Goal: Task Accomplishment & Management: Use online tool/utility

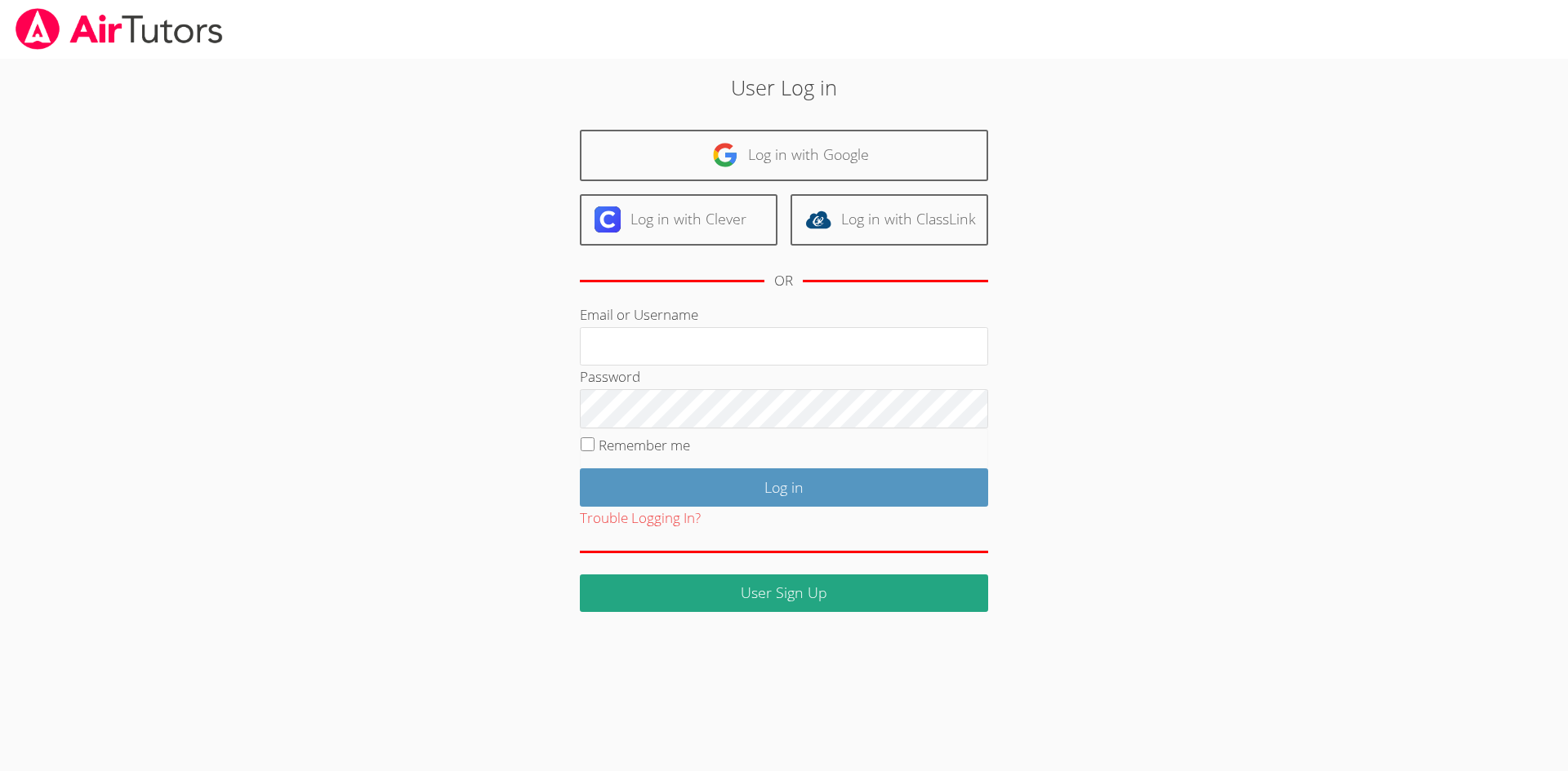
drag, startPoint x: 621, startPoint y: 352, endPoint x: 651, endPoint y: 368, distance: 34.0
click at [621, 352] on input "Email or Username" at bounding box center [783, 347] width 408 height 39
type input "amparsons1682@yahoo.com"
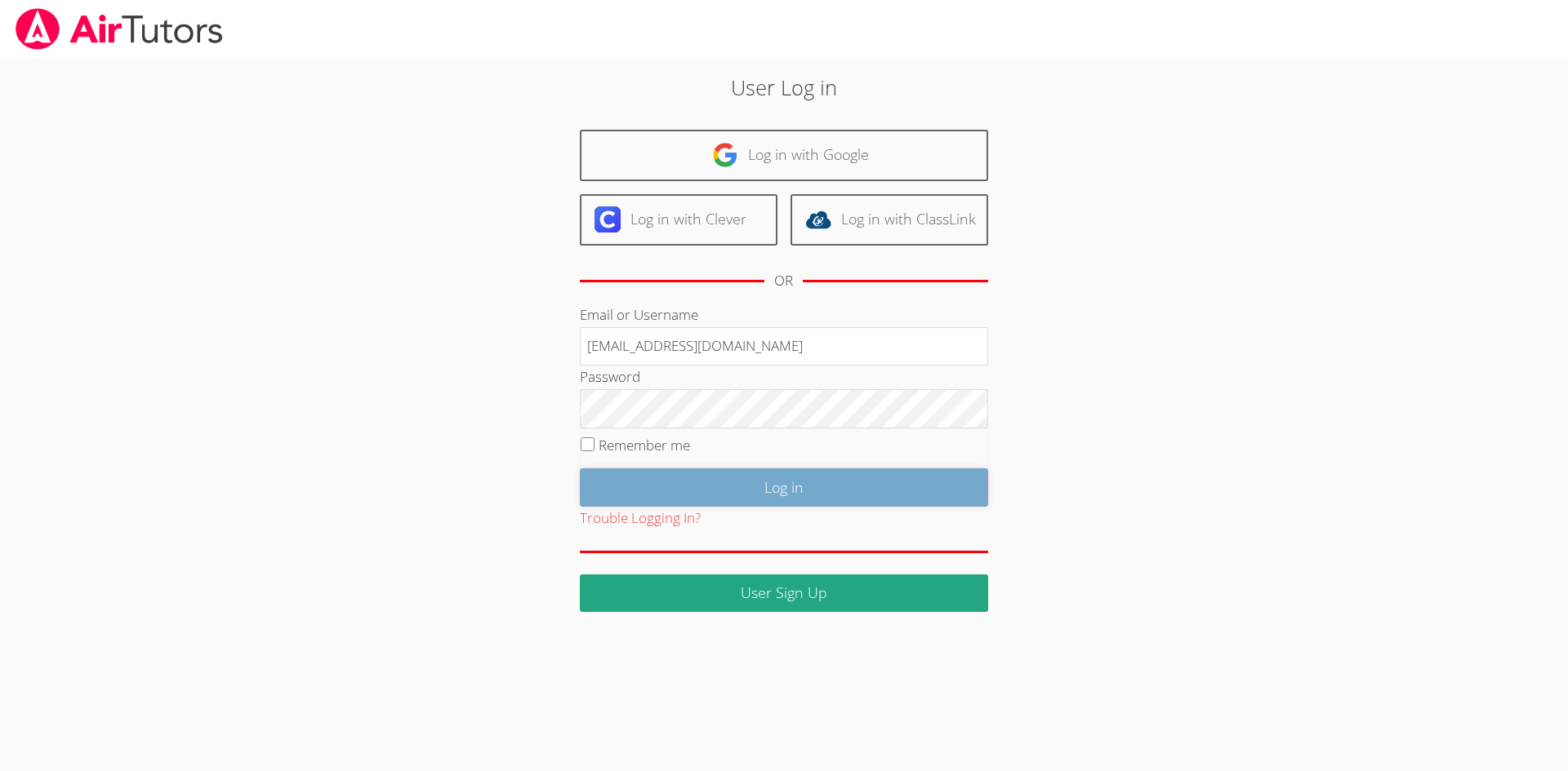
click at [767, 476] on input "Log in" at bounding box center [783, 488] width 408 height 39
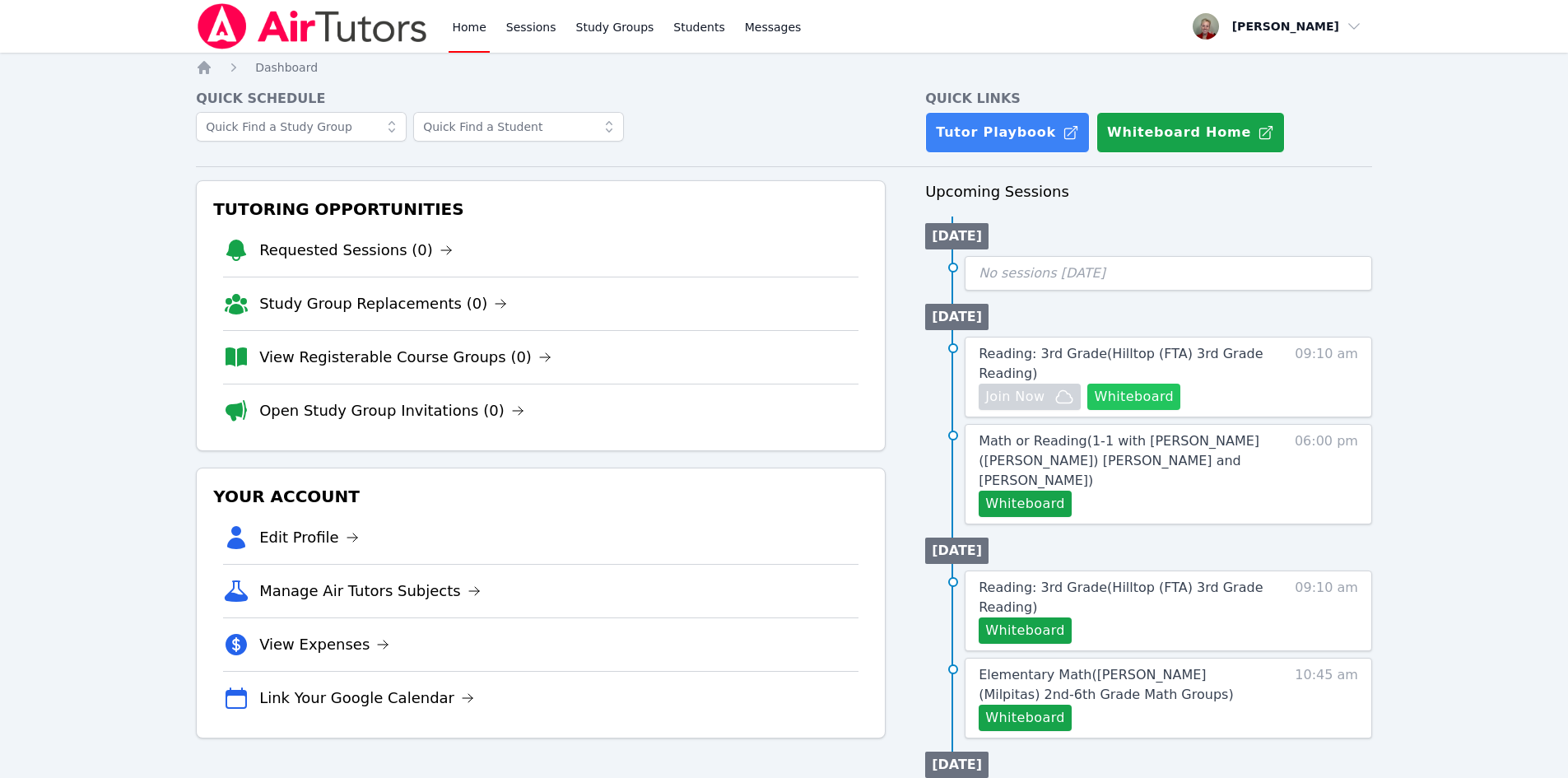
click at [1140, 398] on button "Whiteboard" at bounding box center [1133, 396] width 93 height 26
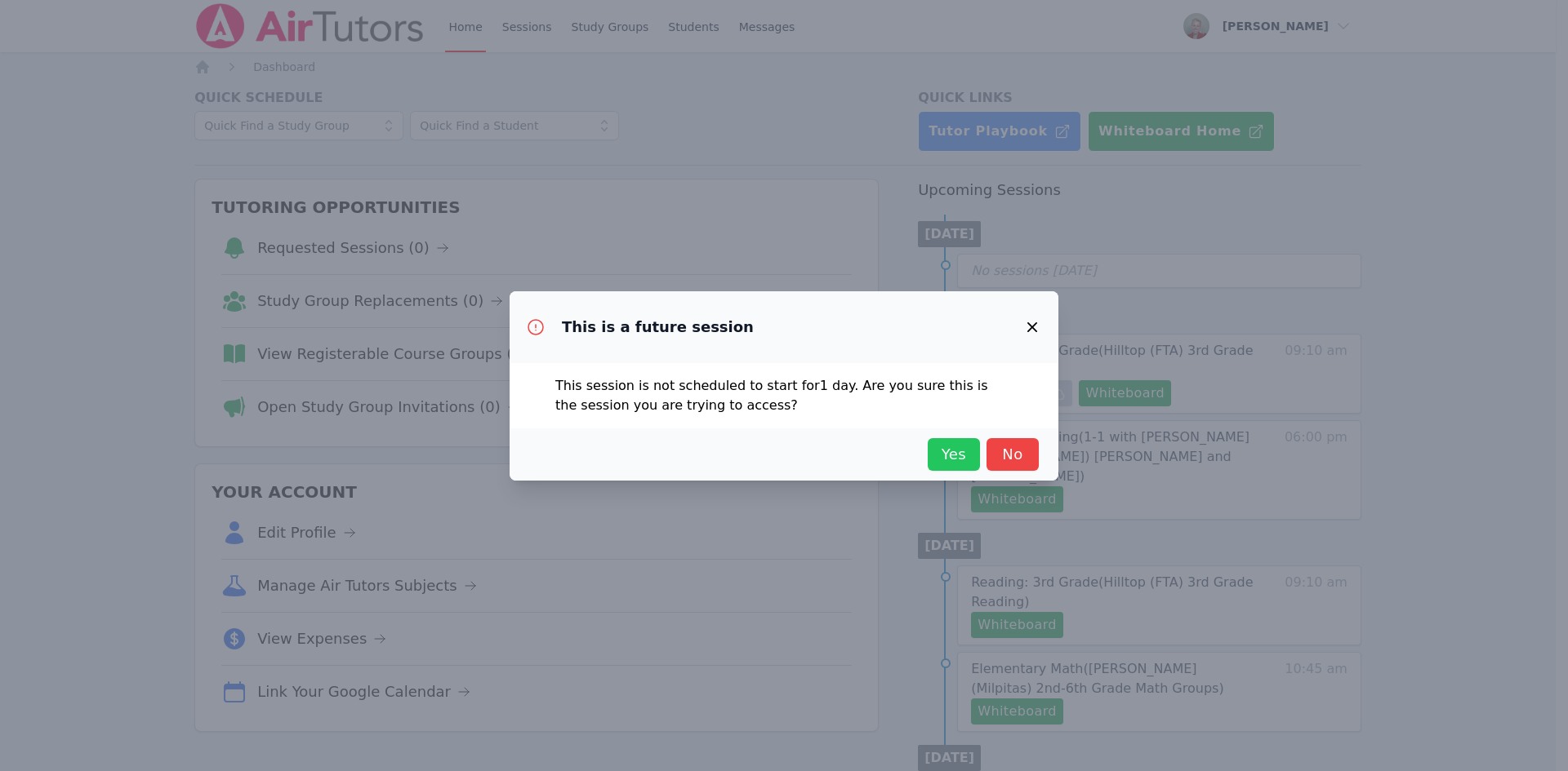
click at [938, 460] on span "Yes" at bounding box center [954, 454] width 36 height 23
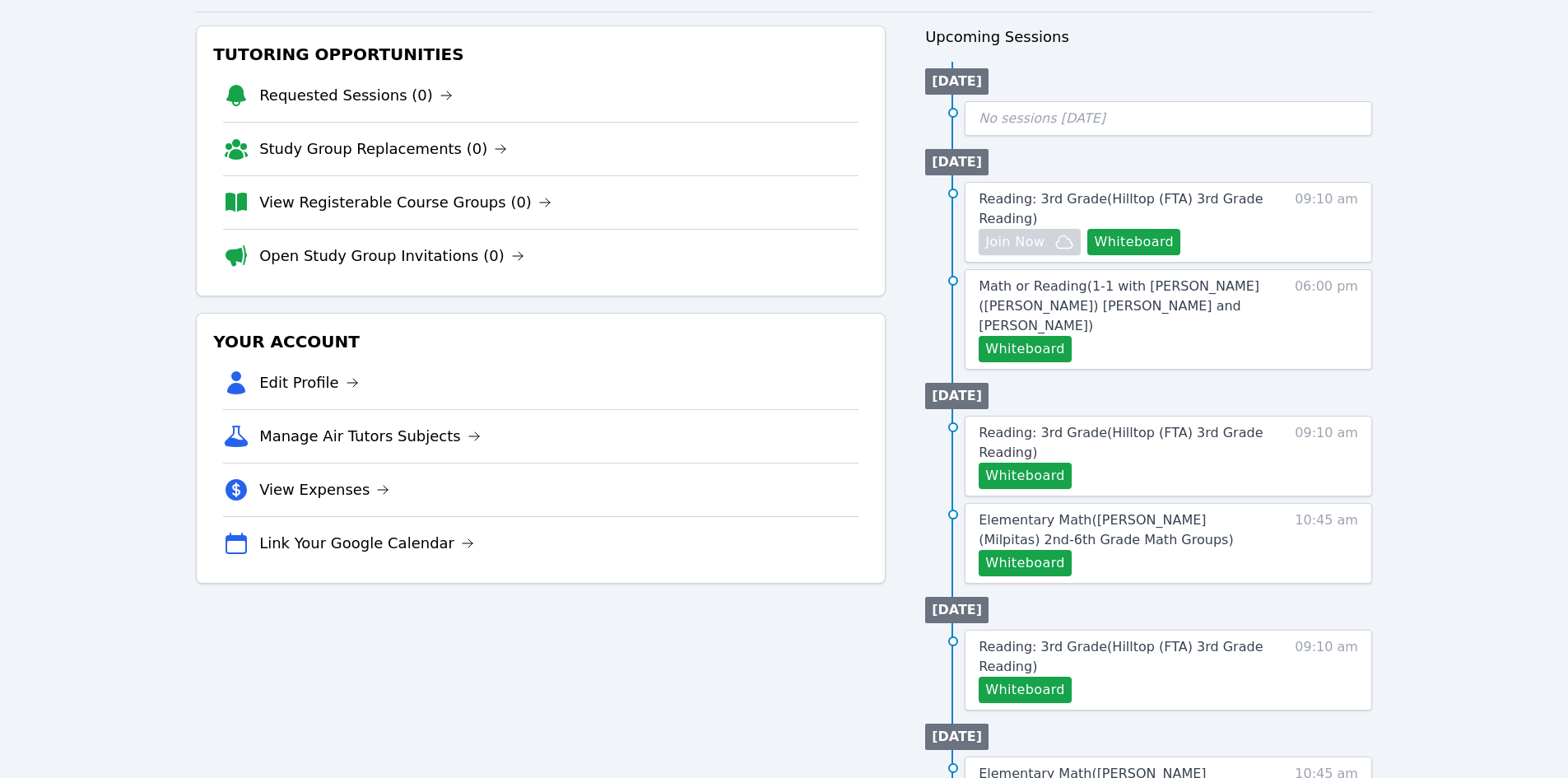
scroll to position [164, 0]
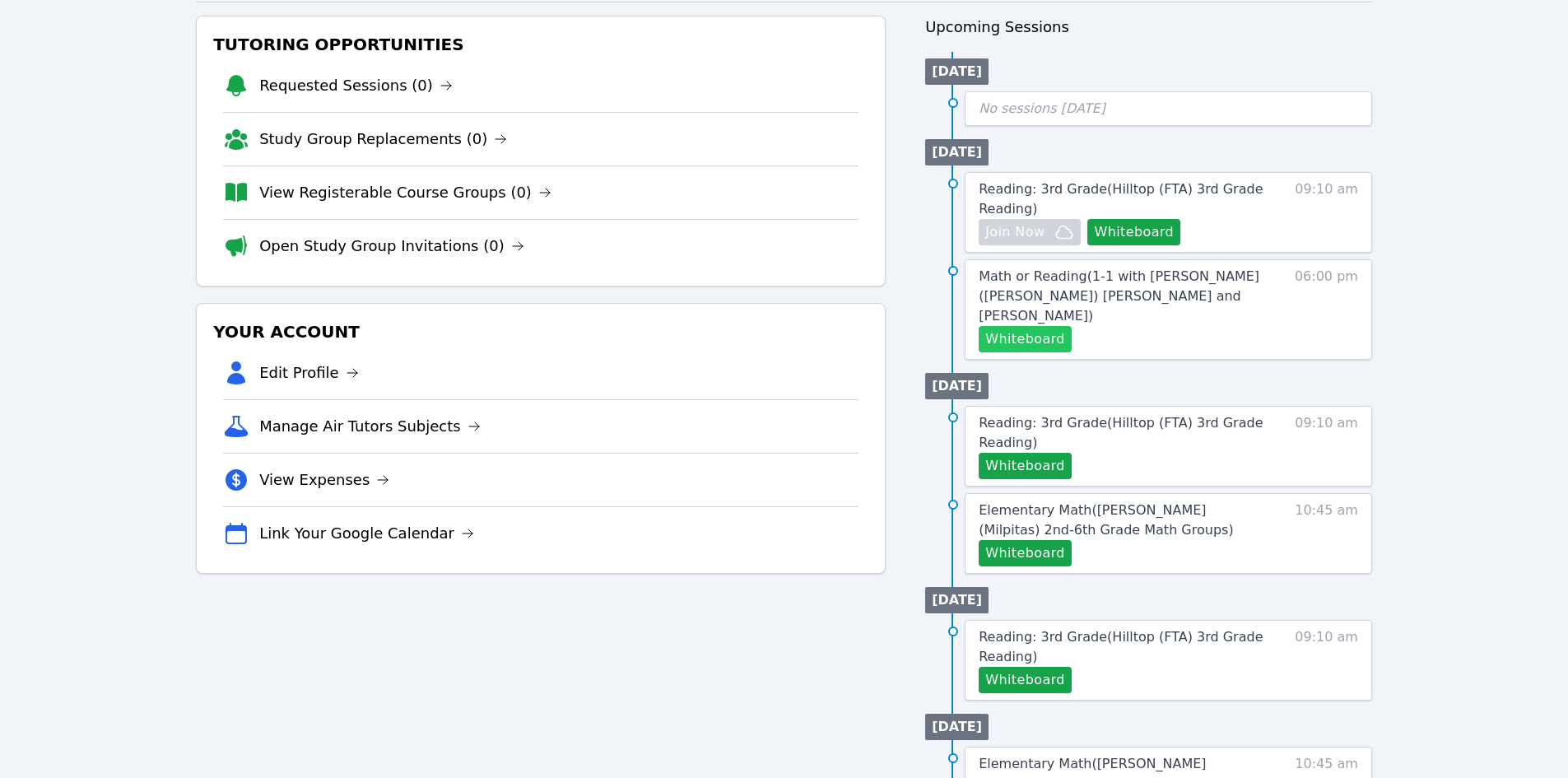
click at [1039, 326] on button "Whiteboard" at bounding box center [1024, 339] width 93 height 26
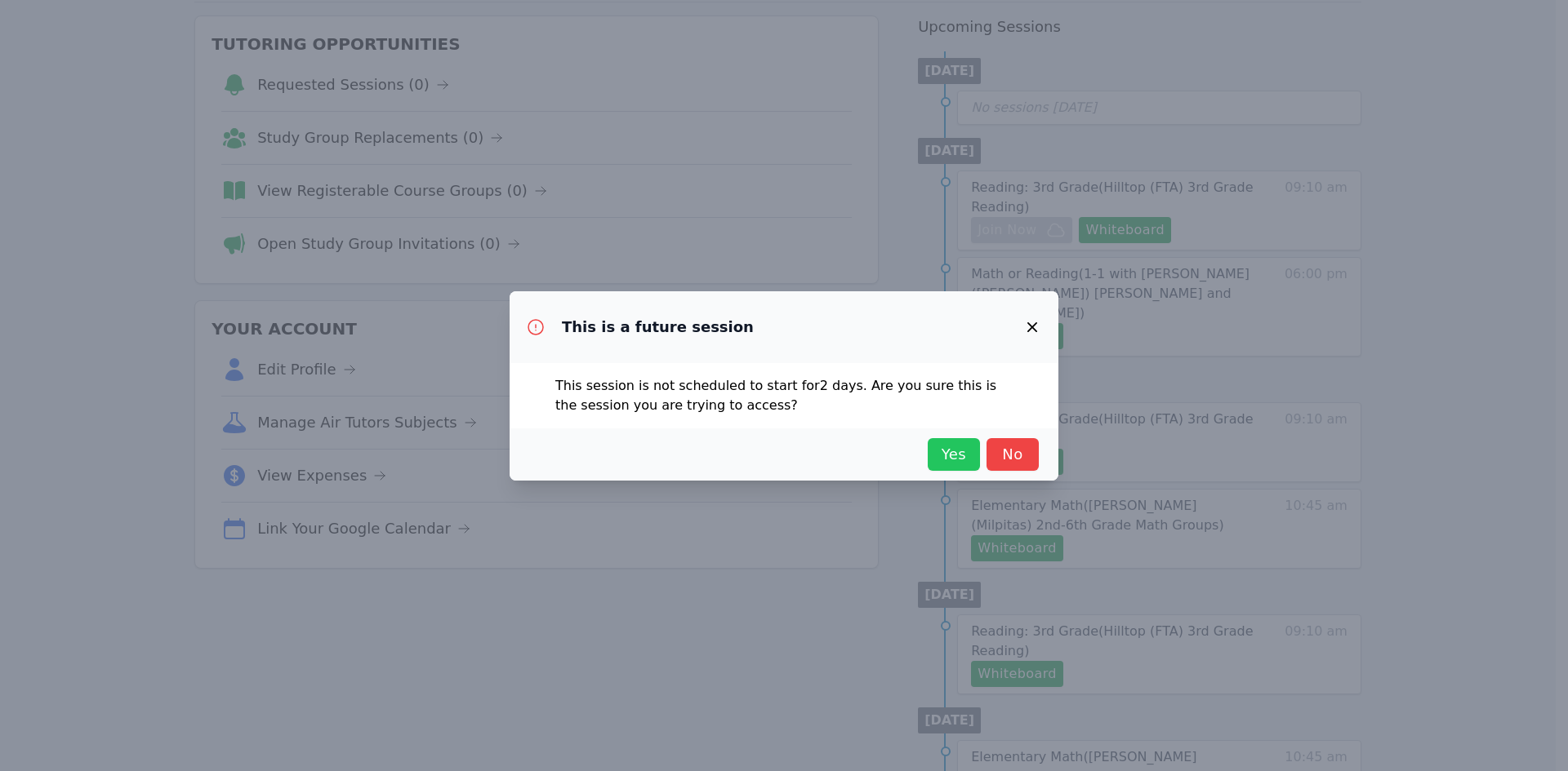
click at [945, 457] on span "Yes" at bounding box center [954, 454] width 36 height 23
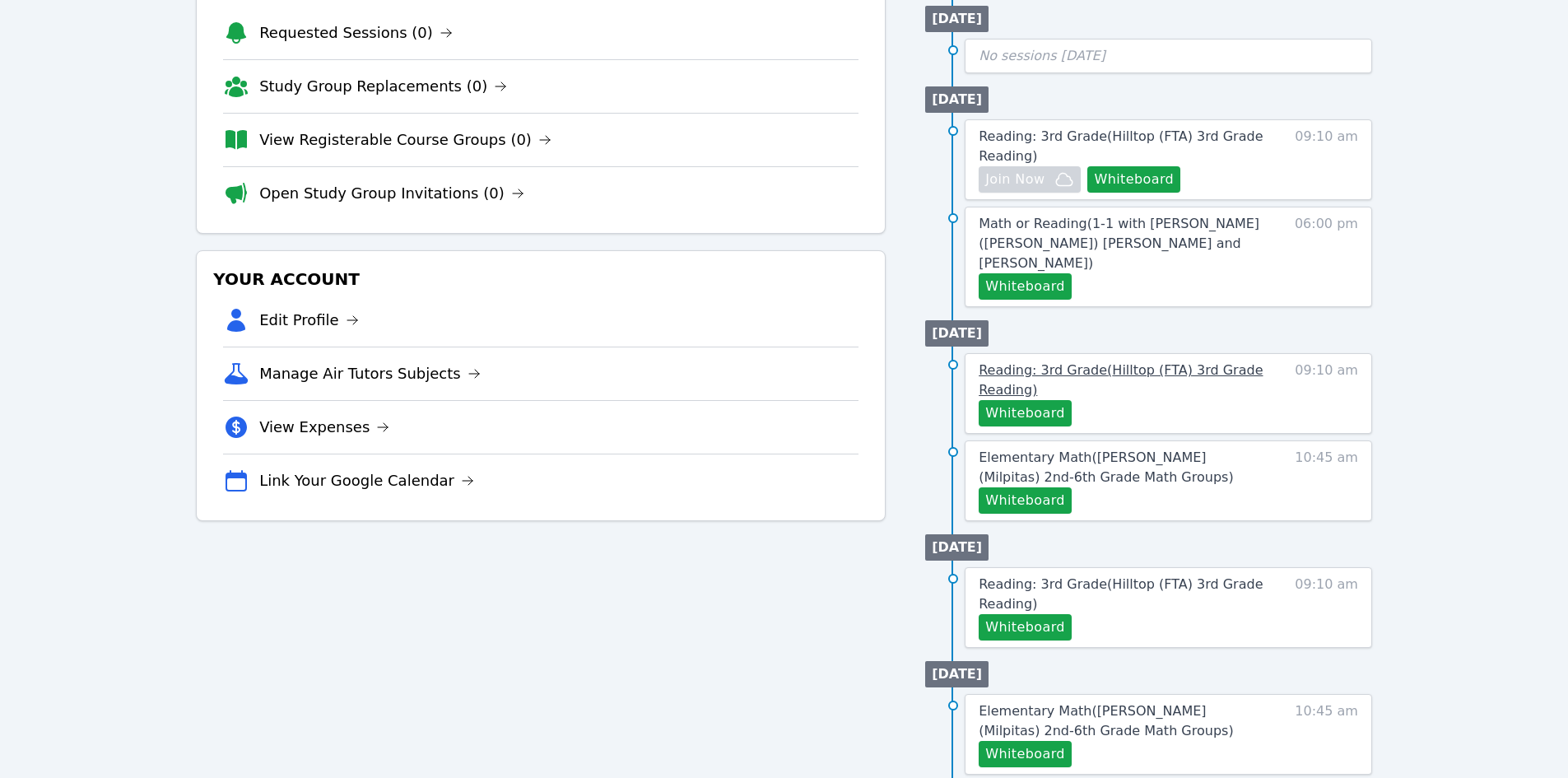
scroll to position [247, 0]
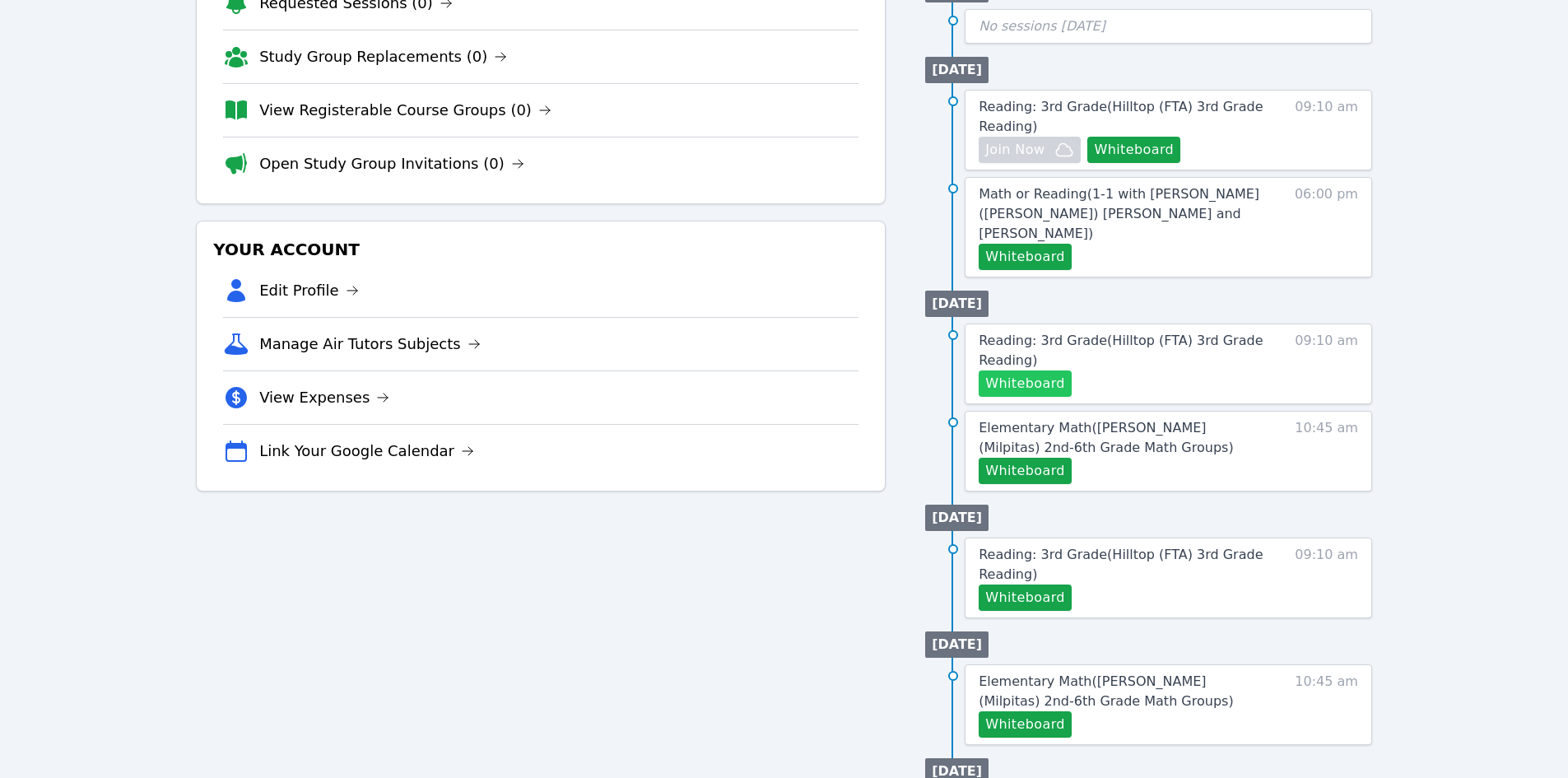
click at [1033, 371] on button "Whiteboard" at bounding box center [1024, 384] width 93 height 26
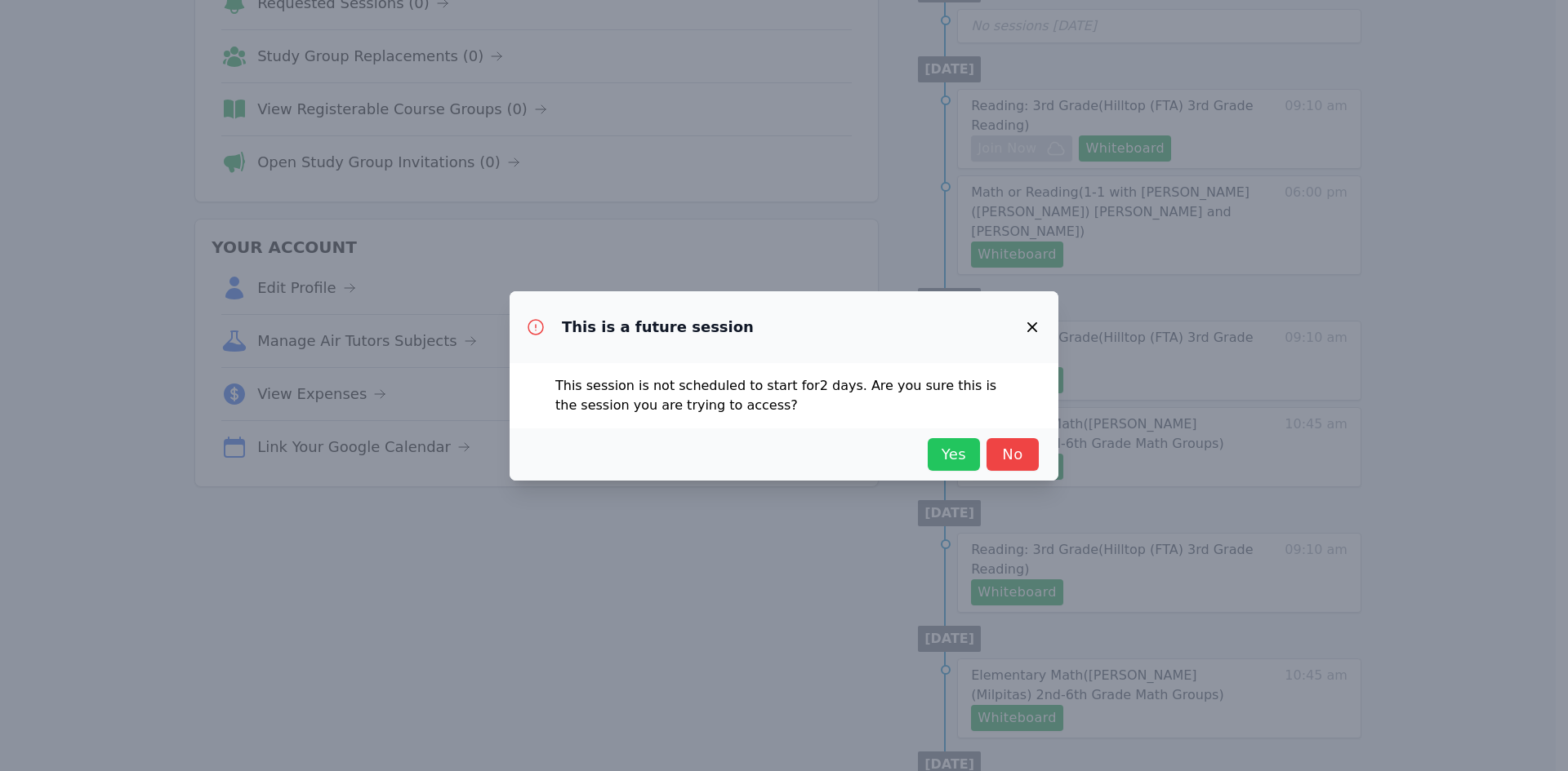
click at [956, 456] on span "Yes" at bounding box center [954, 454] width 36 height 23
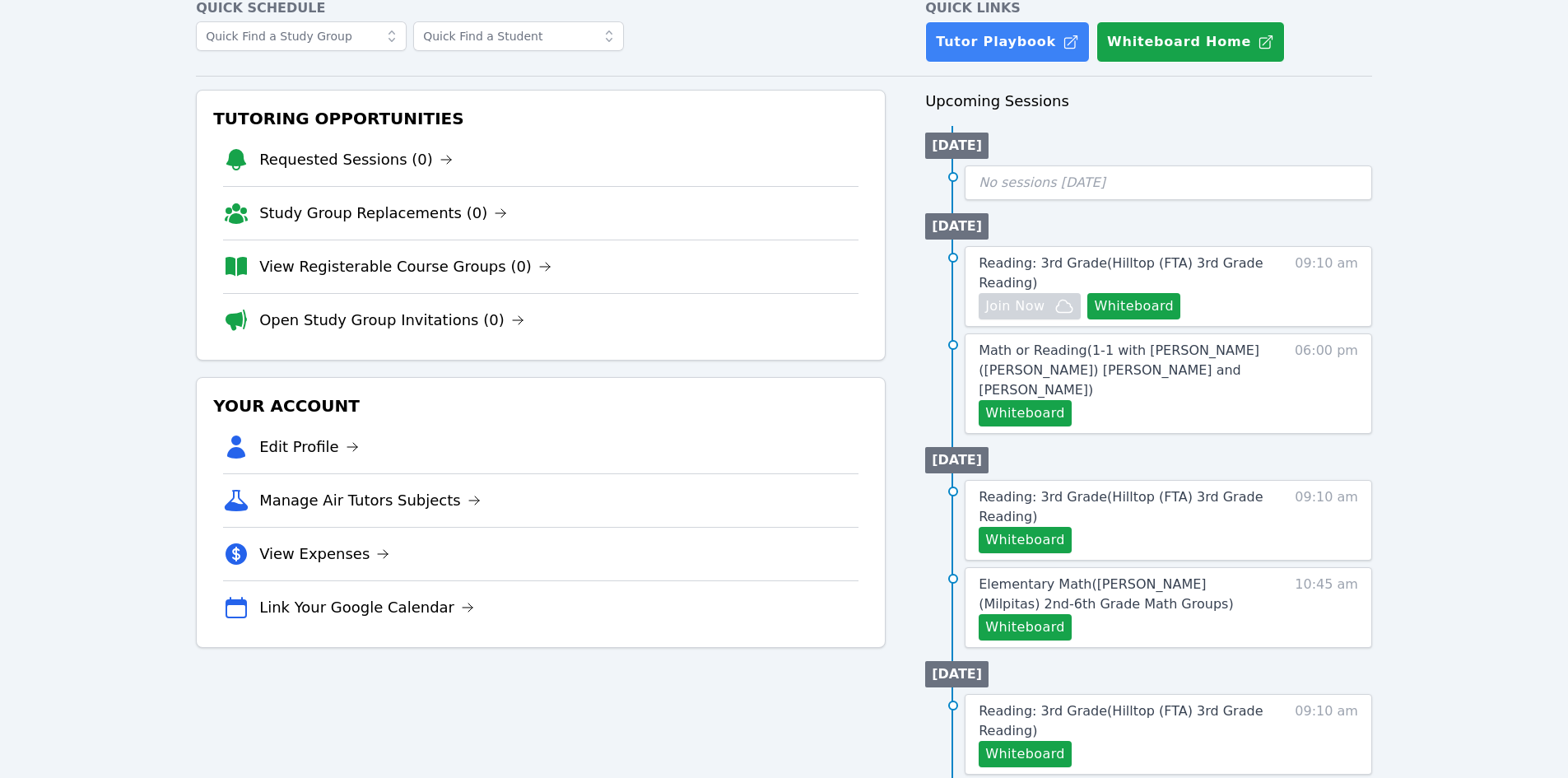
scroll to position [0, 0]
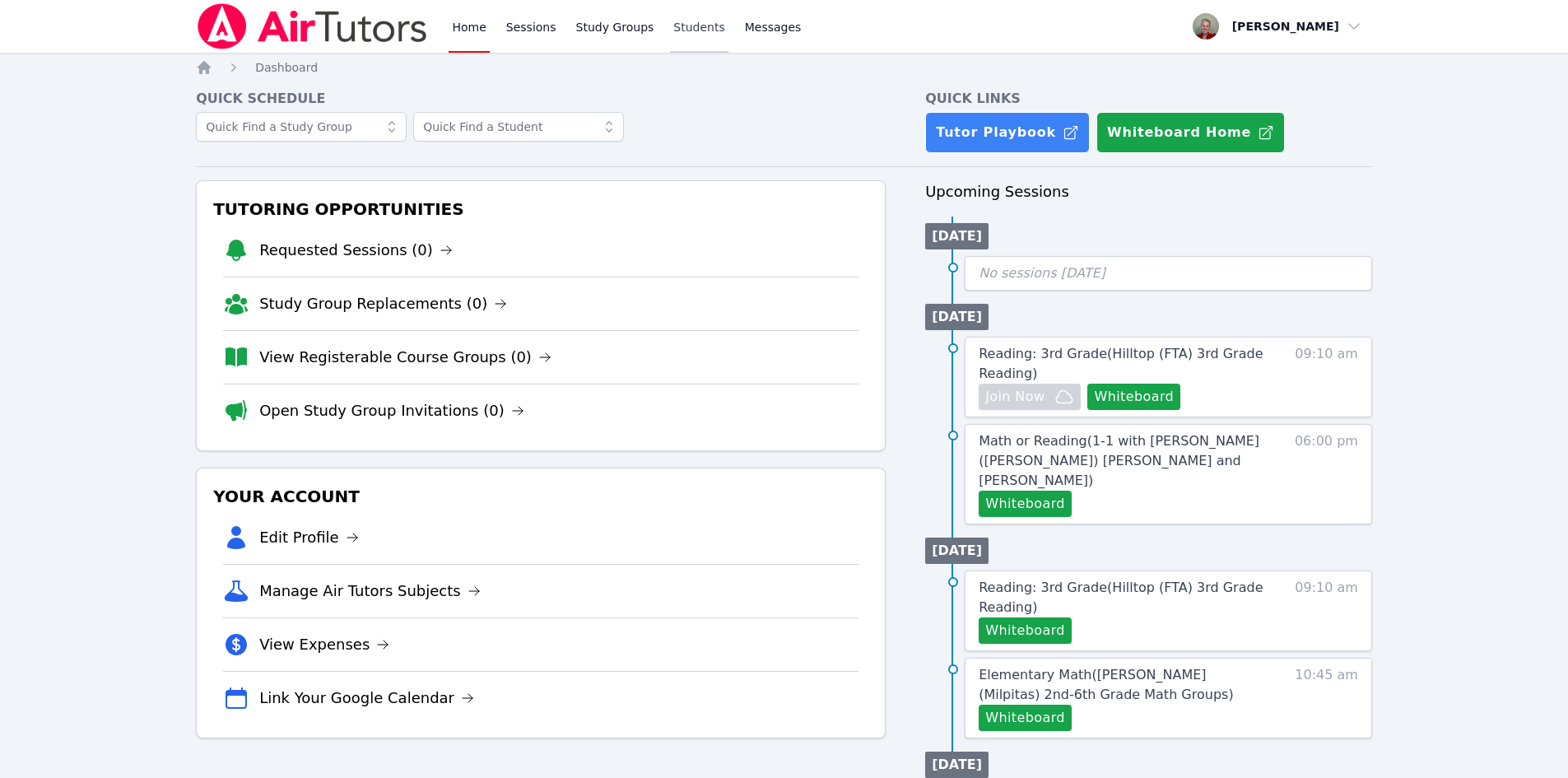
click at [692, 26] on link "Students" at bounding box center [699, 26] width 58 height 53
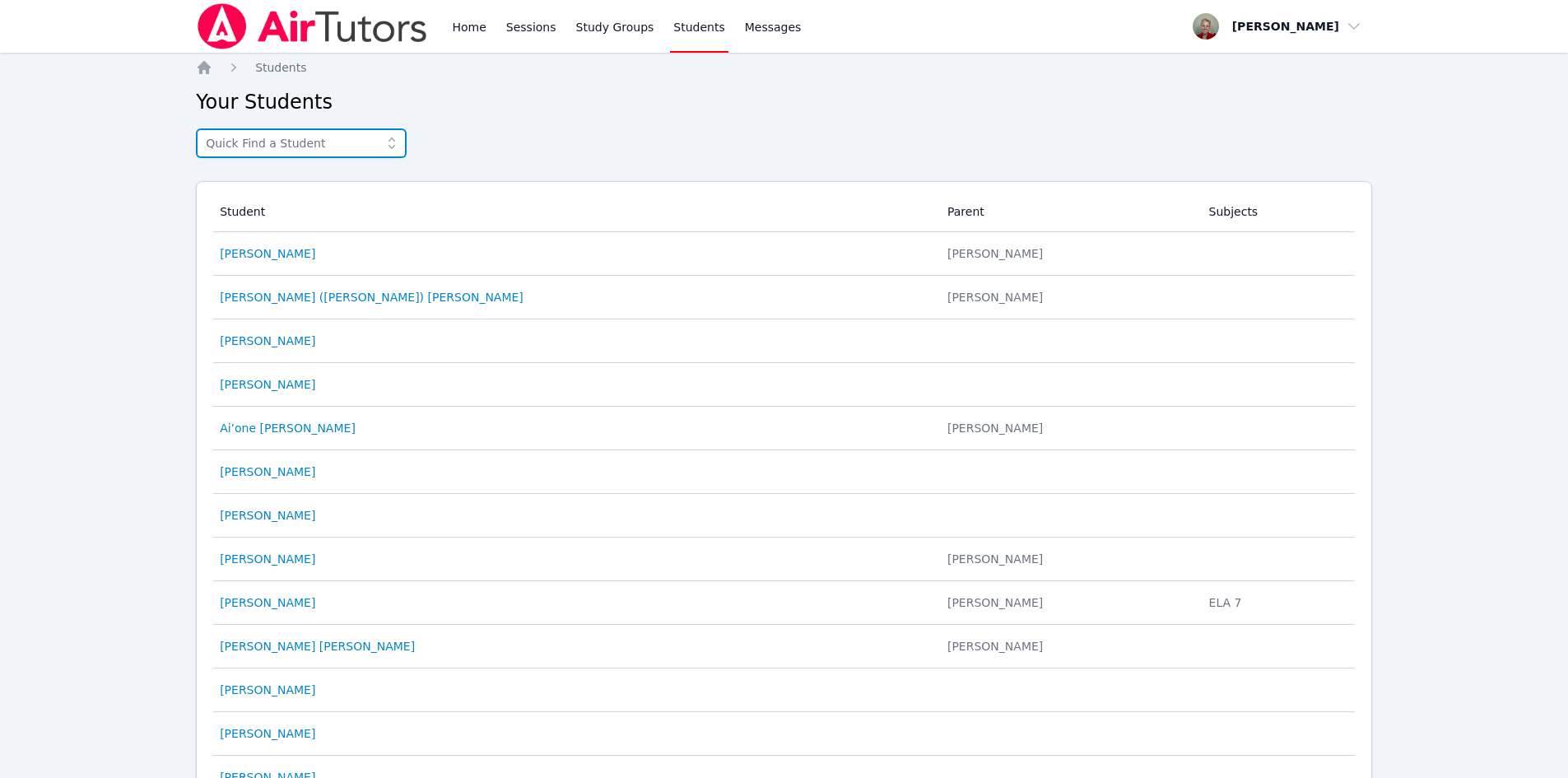
click at [303, 145] on input "text" at bounding box center [302, 143] width 211 height 30
type input "grace"
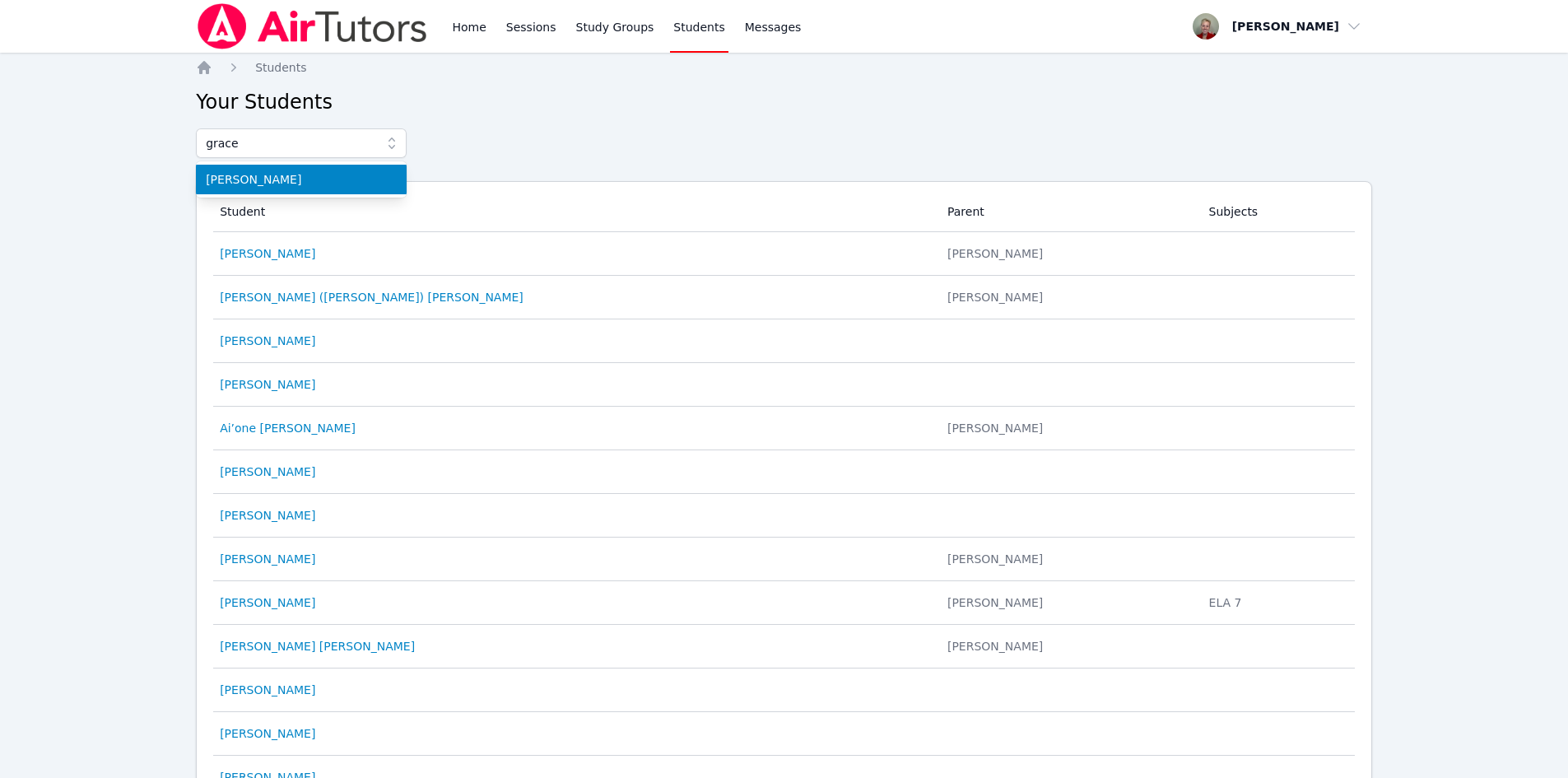
click at [286, 182] on span "[PERSON_NAME]" at bounding box center [302, 179] width 191 height 17
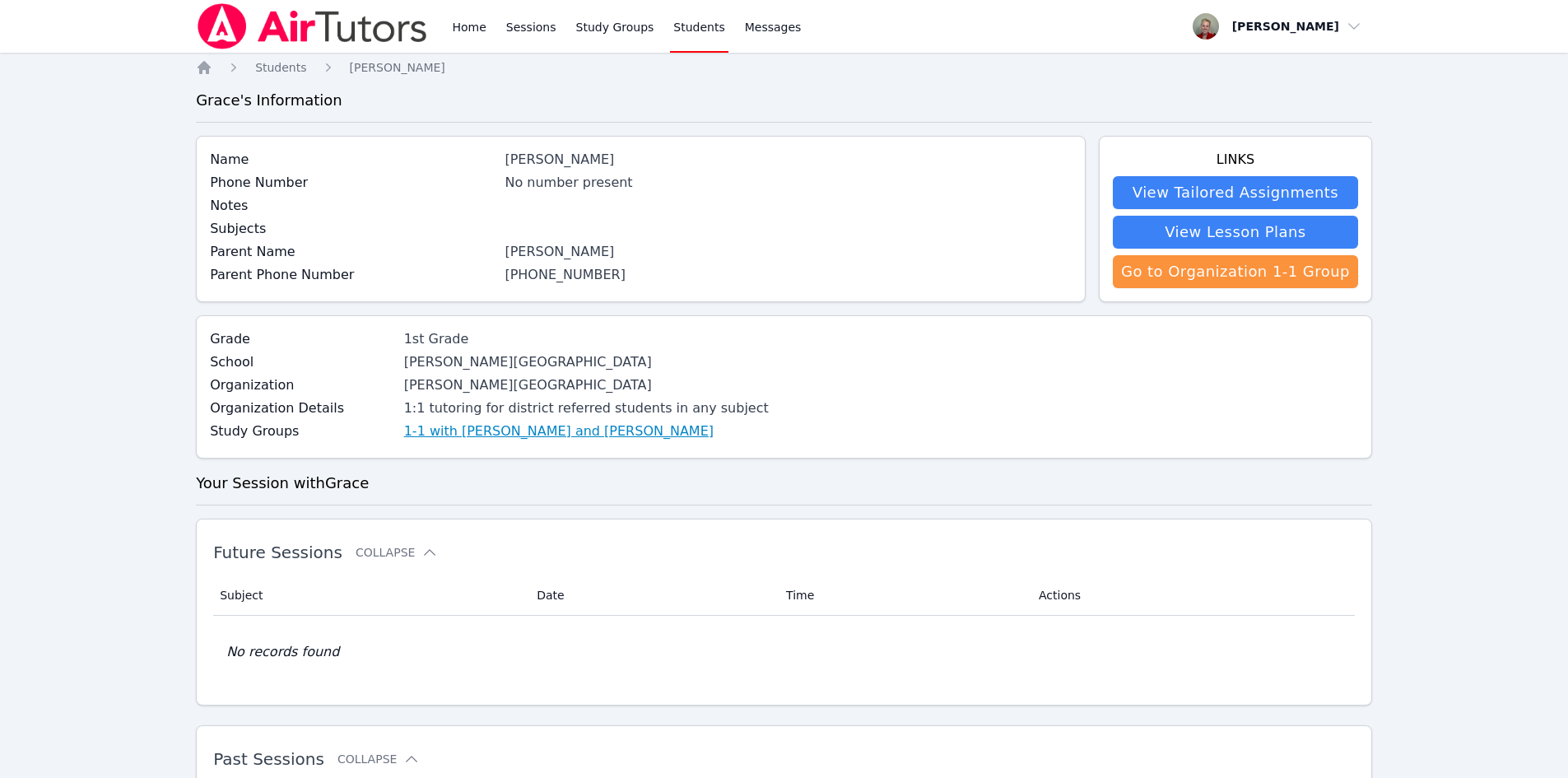
click at [518, 429] on link "1-1 with [PERSON_NAME] and [PERSON_NAME]" at bounding box center [559, 431] width 310 height 20
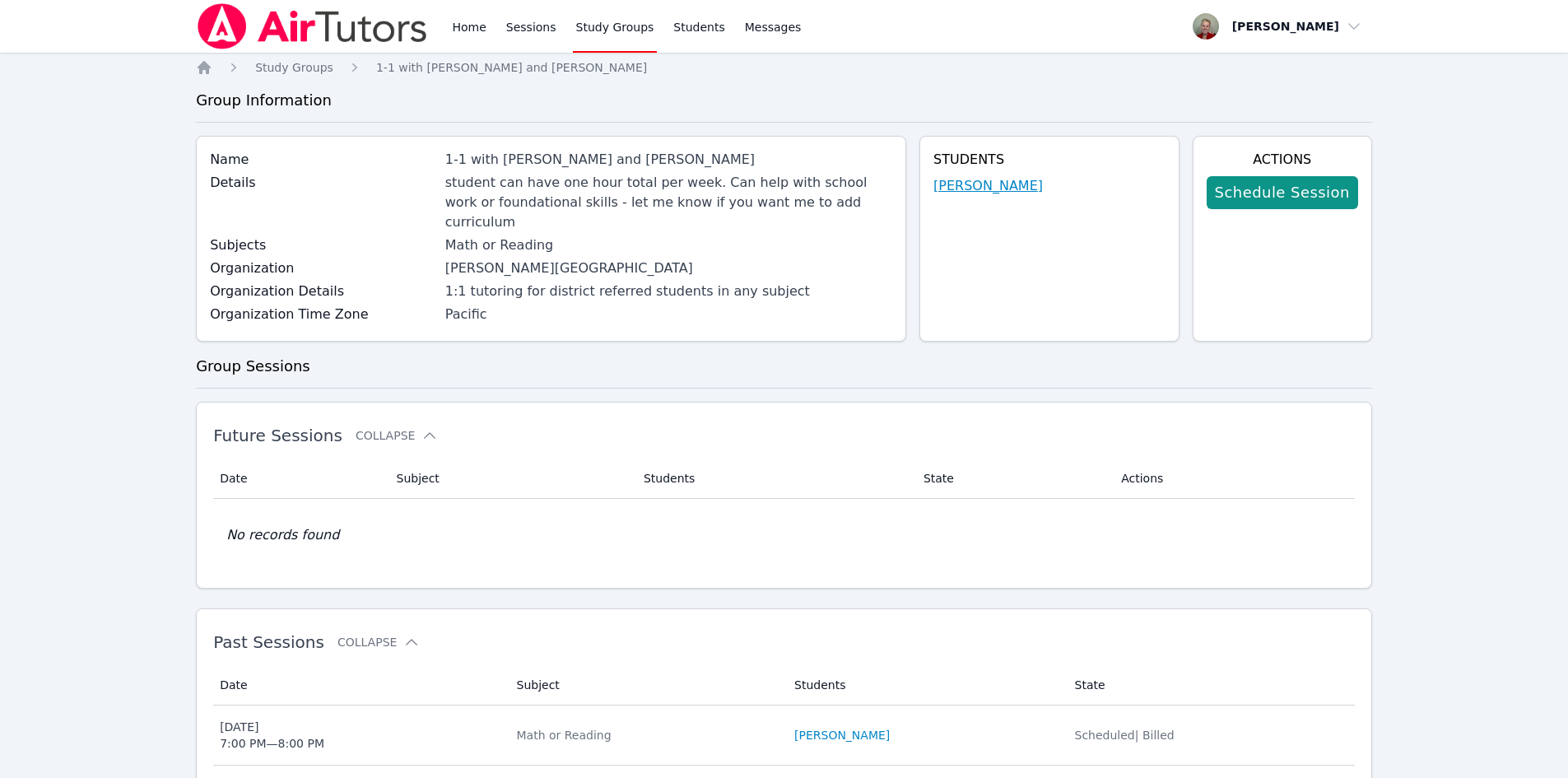
click at [988, 188] on link "[PERSON_NAME]" at bounding box center [989, 186] width 110 height 20
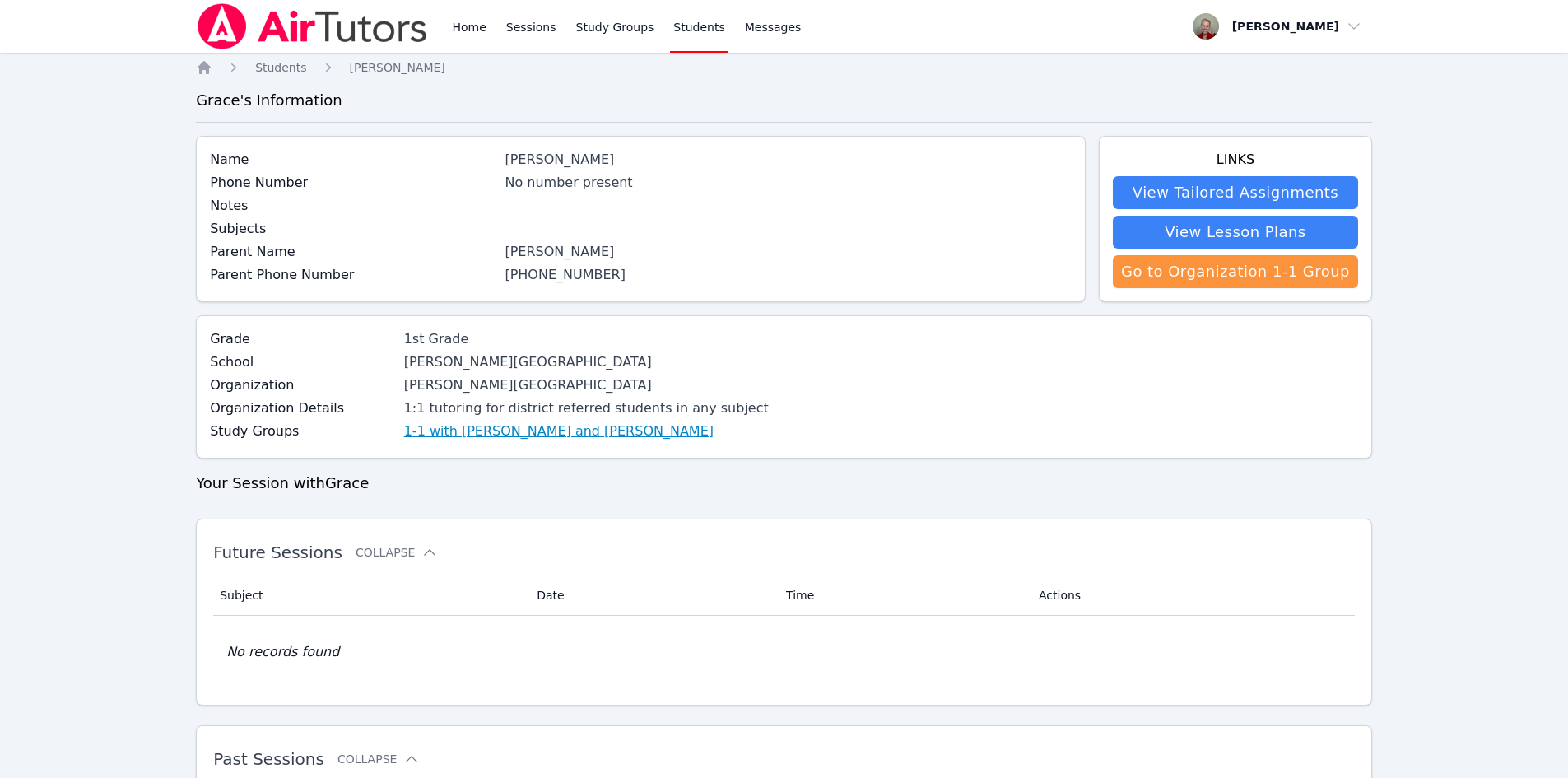
click at [447, 431] on link "1-1 with [PERSON_NAME] and [PERSON_NAME]" at bounding box center [559, 431] width 310 height 20
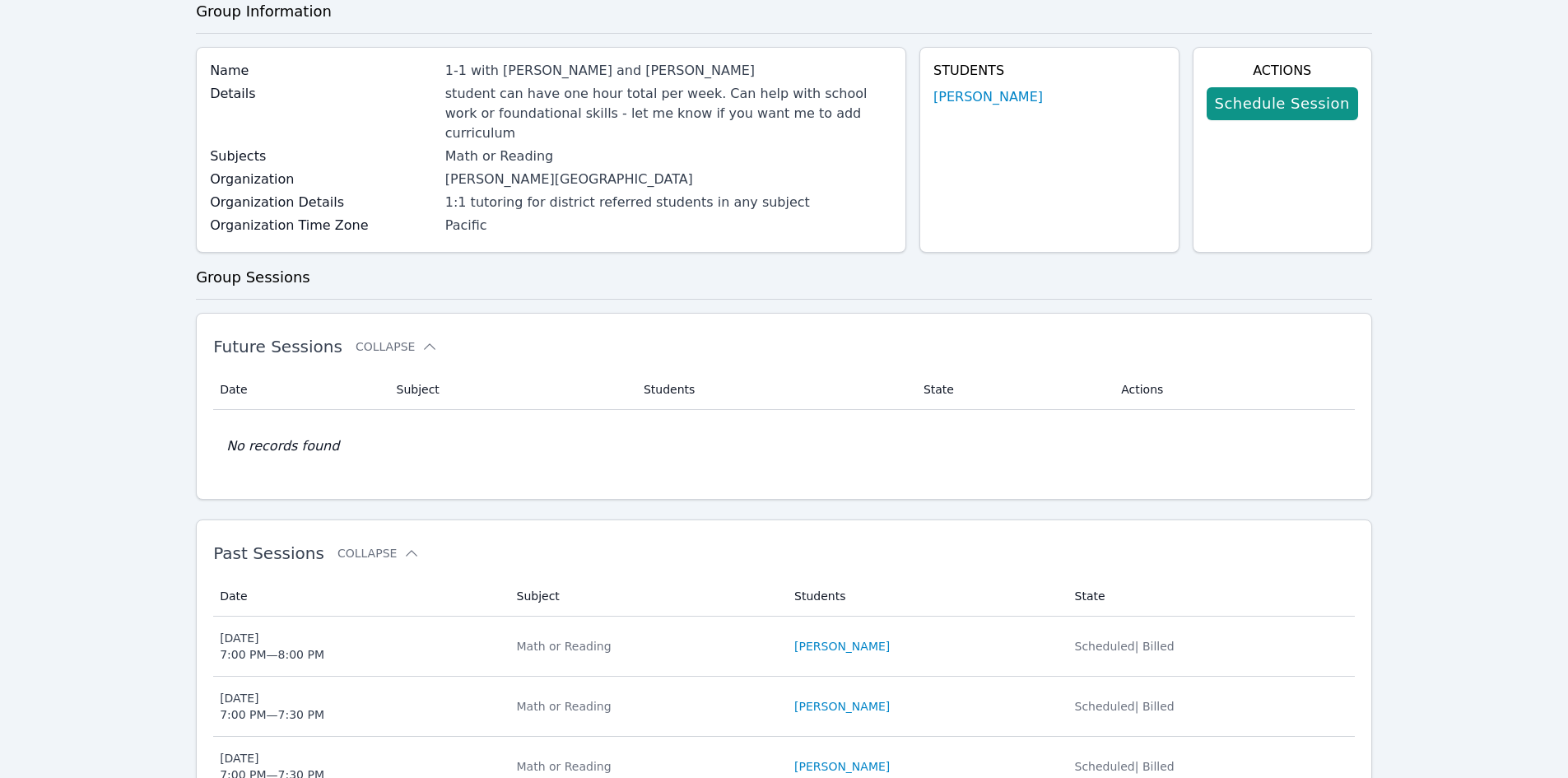
scroll to position [157, 0]
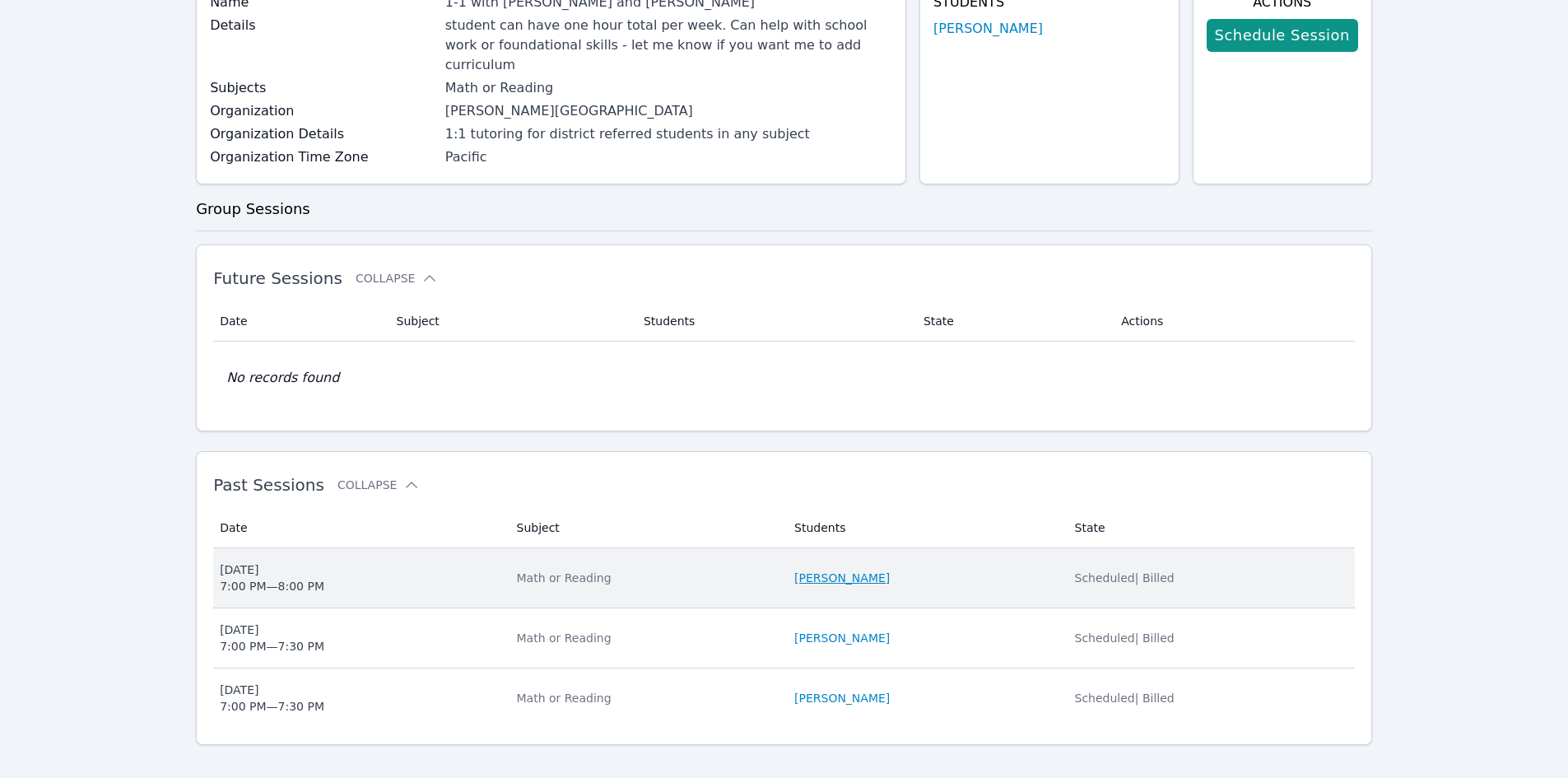
click at [845, 570] on link "[PERSON_NAME]" at bounding box center [842, 578] width 96 height 17
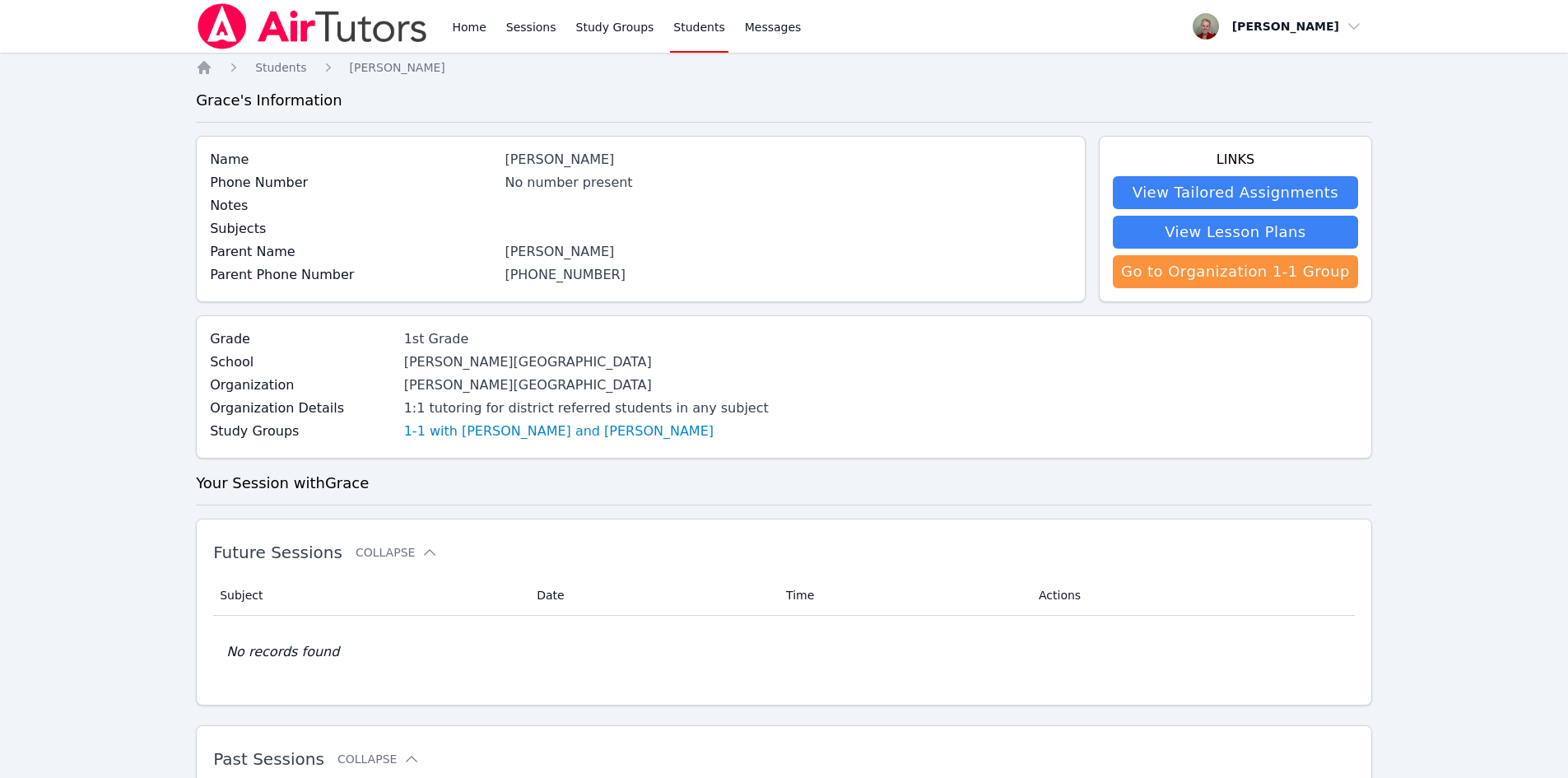
drag, startPoint x: 1293, startPoint y: 228, endPoint x: 1231, endPoint y: 271, distance: 75.5
click at [1292, 228] on link "View Lesson Plans" at bounding box center [1235, 232] width 245 height 33
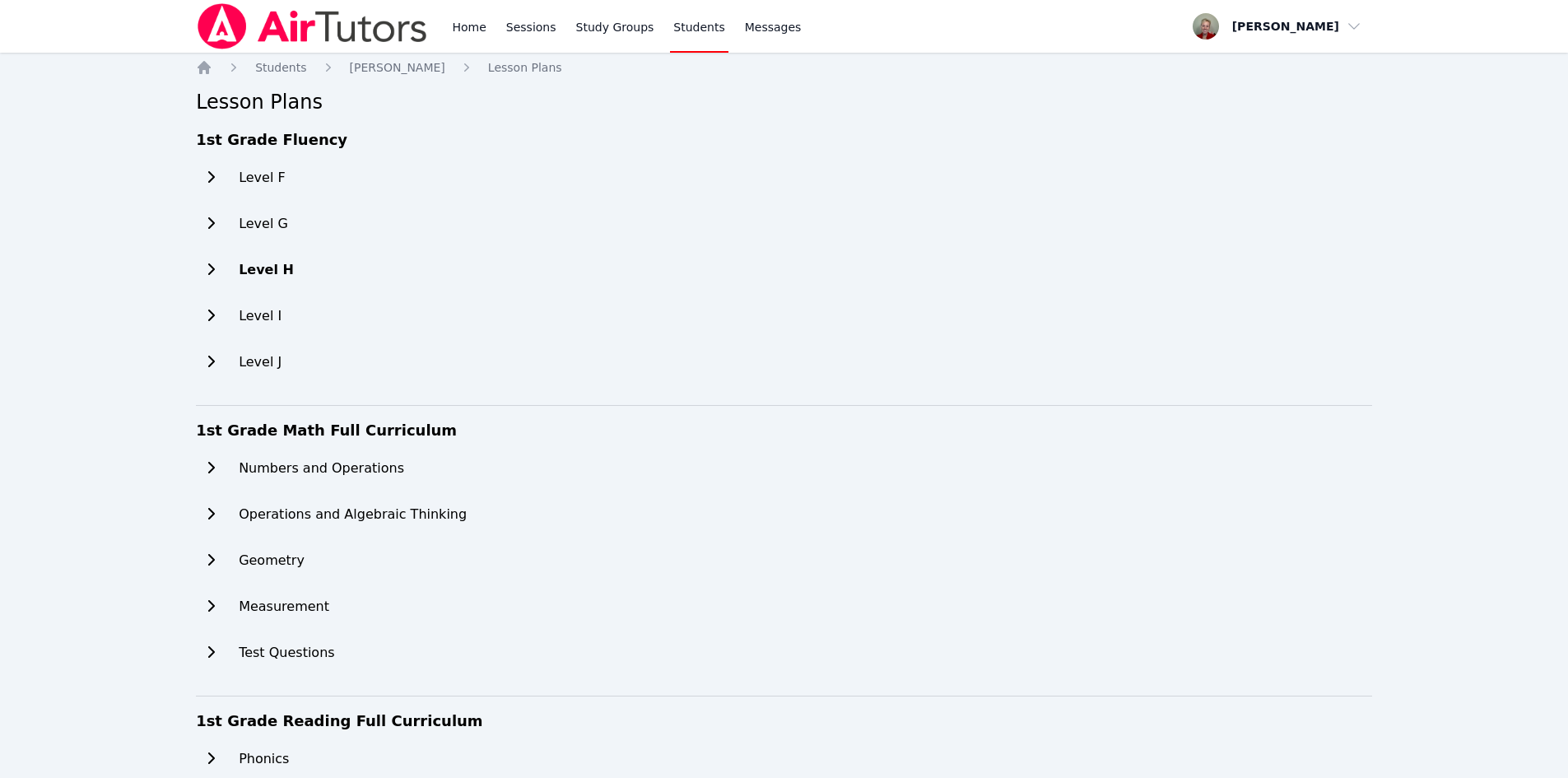
click at [213, 277] on button at bounding box center [211, 270] width 30 height 33
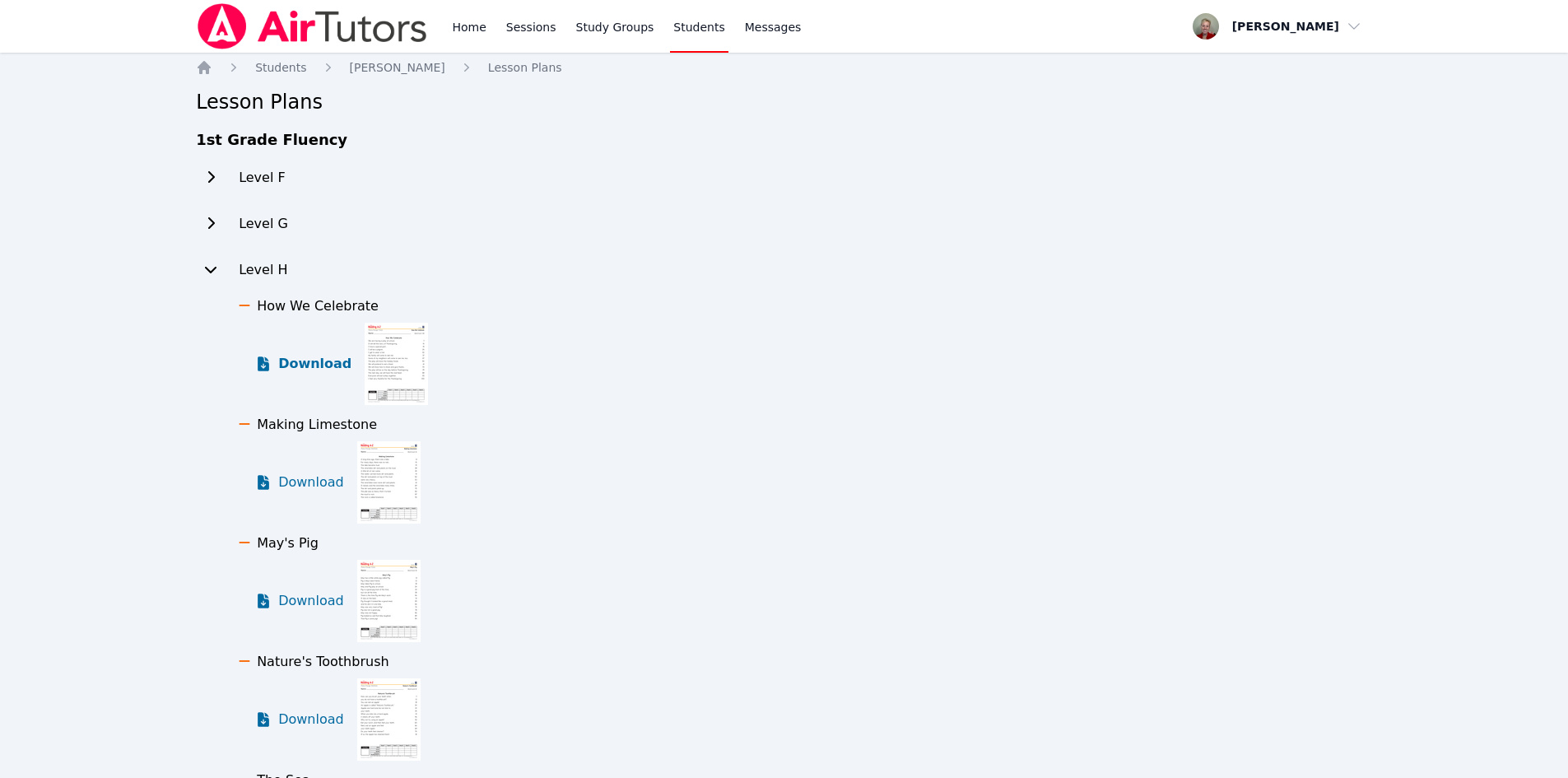
click at [296, 366] on span "Download" at bounding box center [316, 365] width 74 height 20
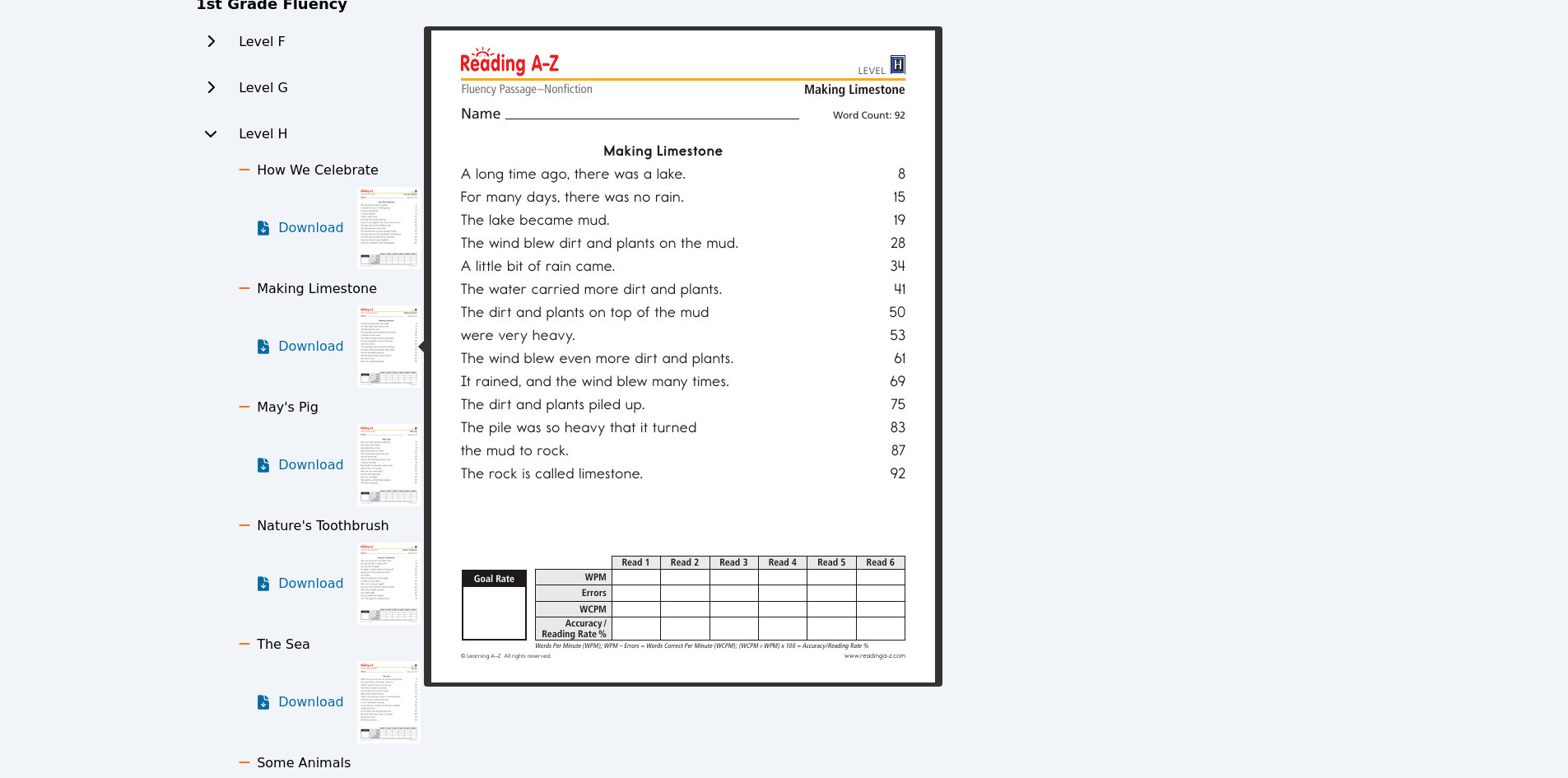
scroll to position [164, 0]
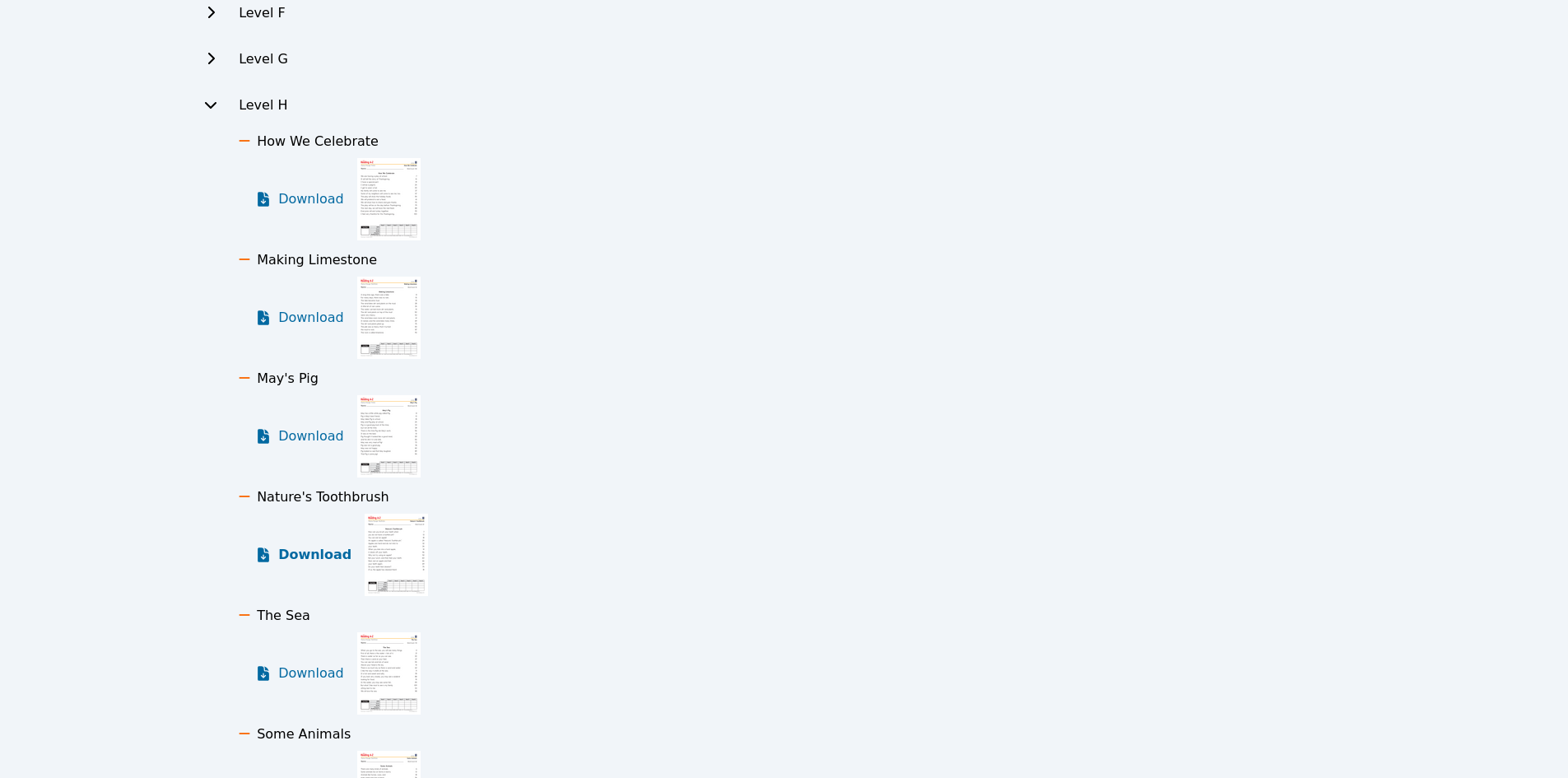
click at [327, 555] on span "Download" at bounding box center [316, 555] width 74 height 20
click at [206, 104] on icon at bounding box center [211, 106] width 12 height 7
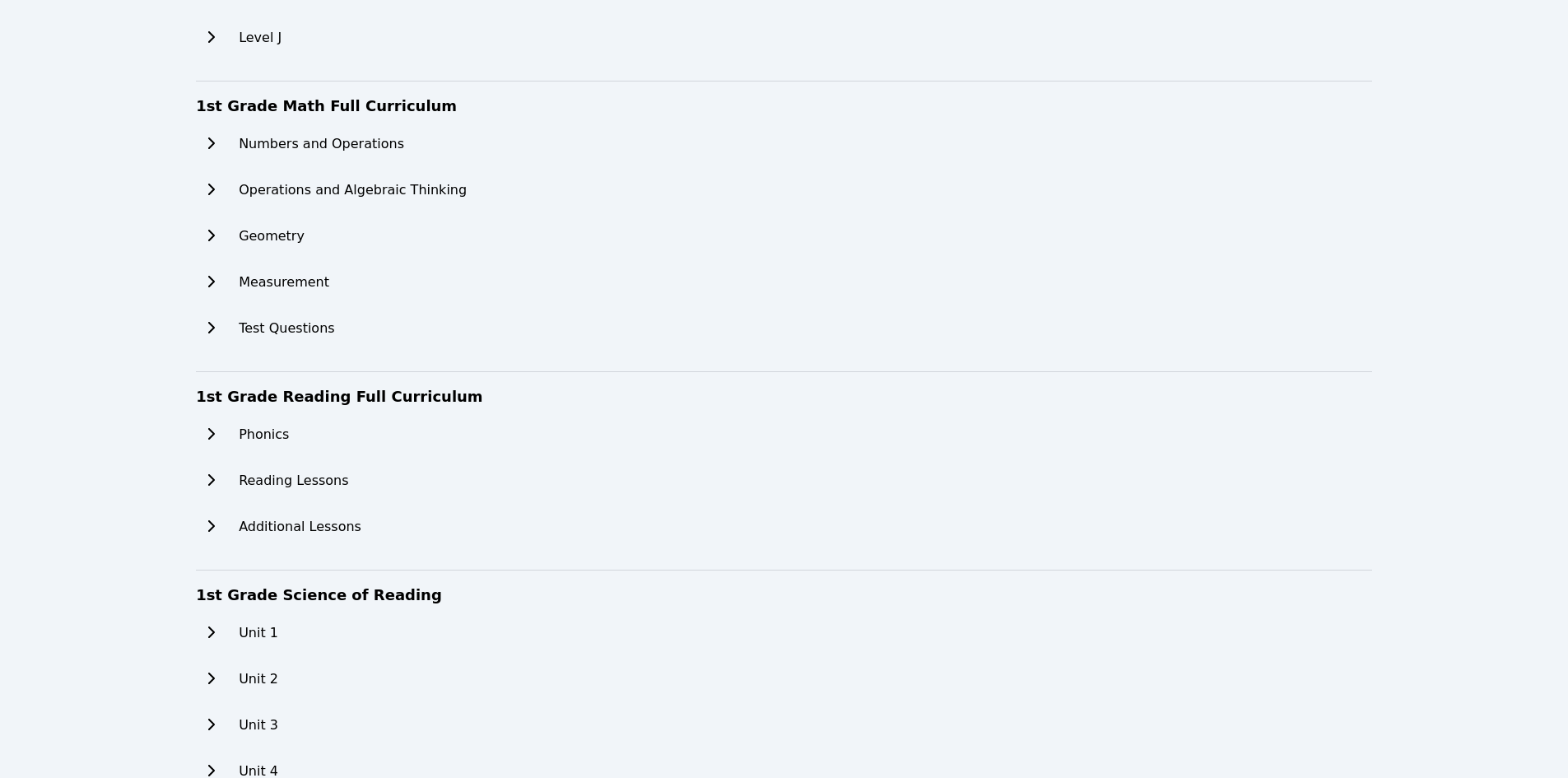
scroll to position [330, 0]
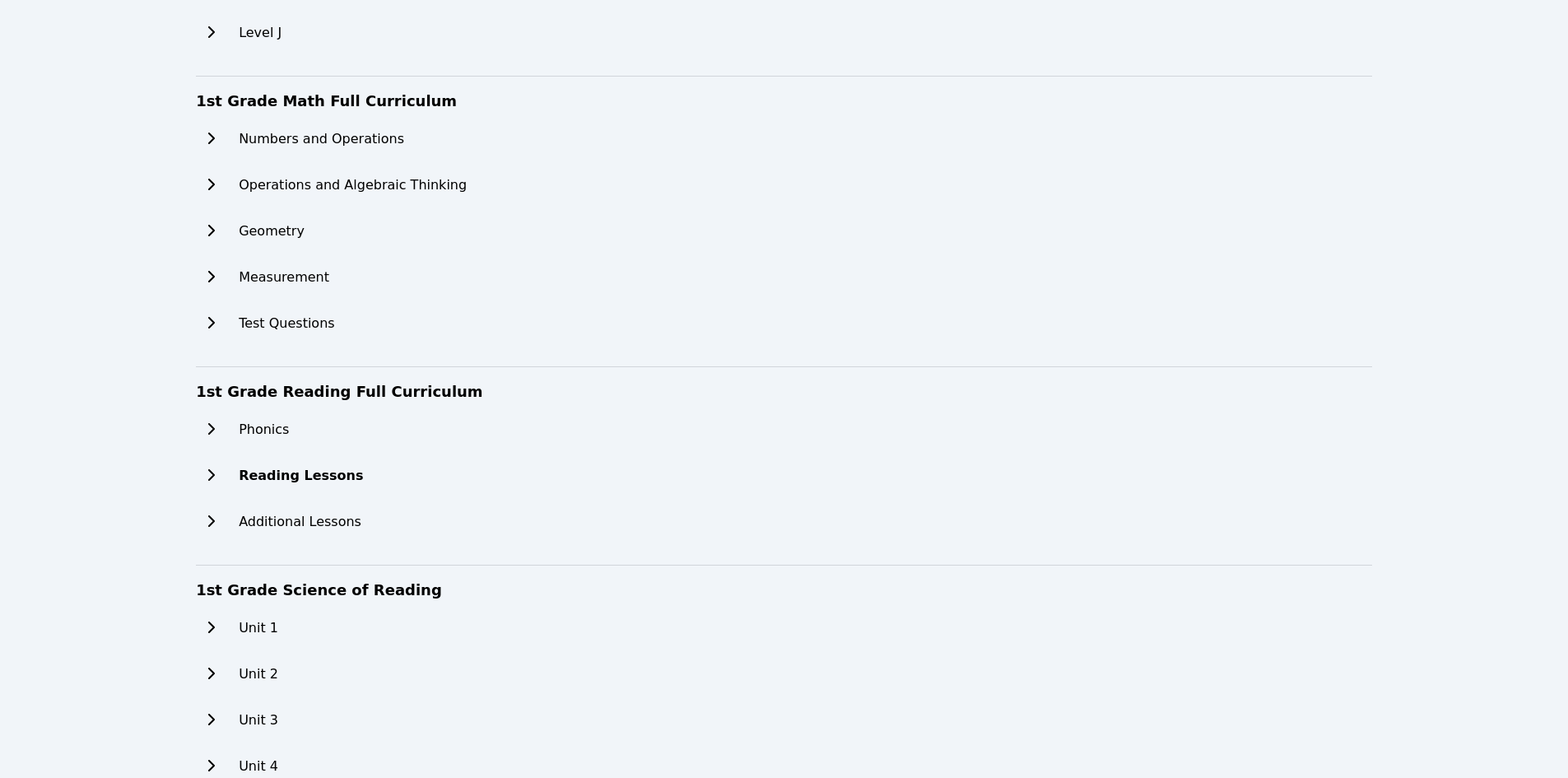
click at [215, 475] on icon at bounding box center [210, 475] width 17 height 13
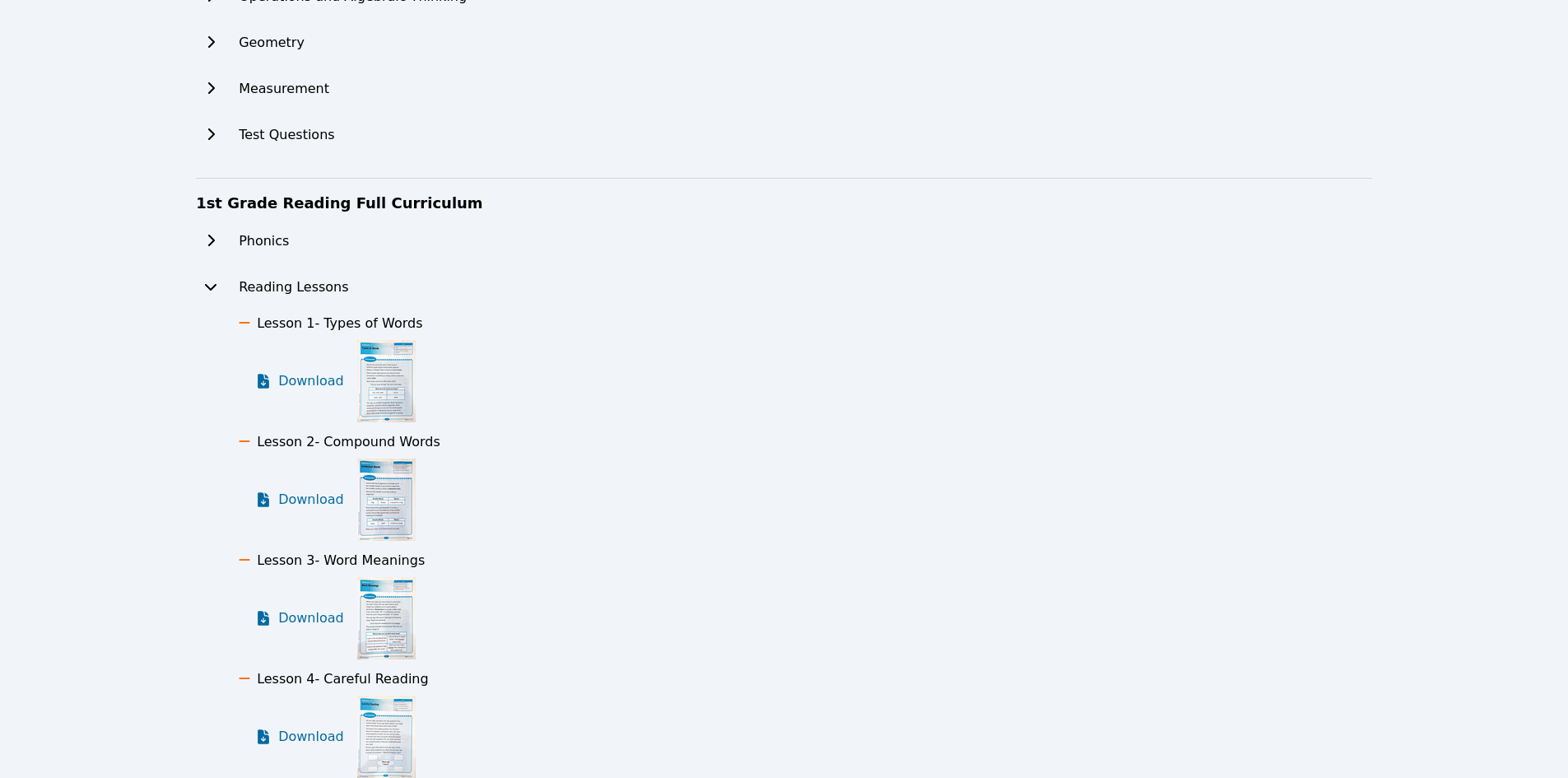
scroll to position [659, 0]
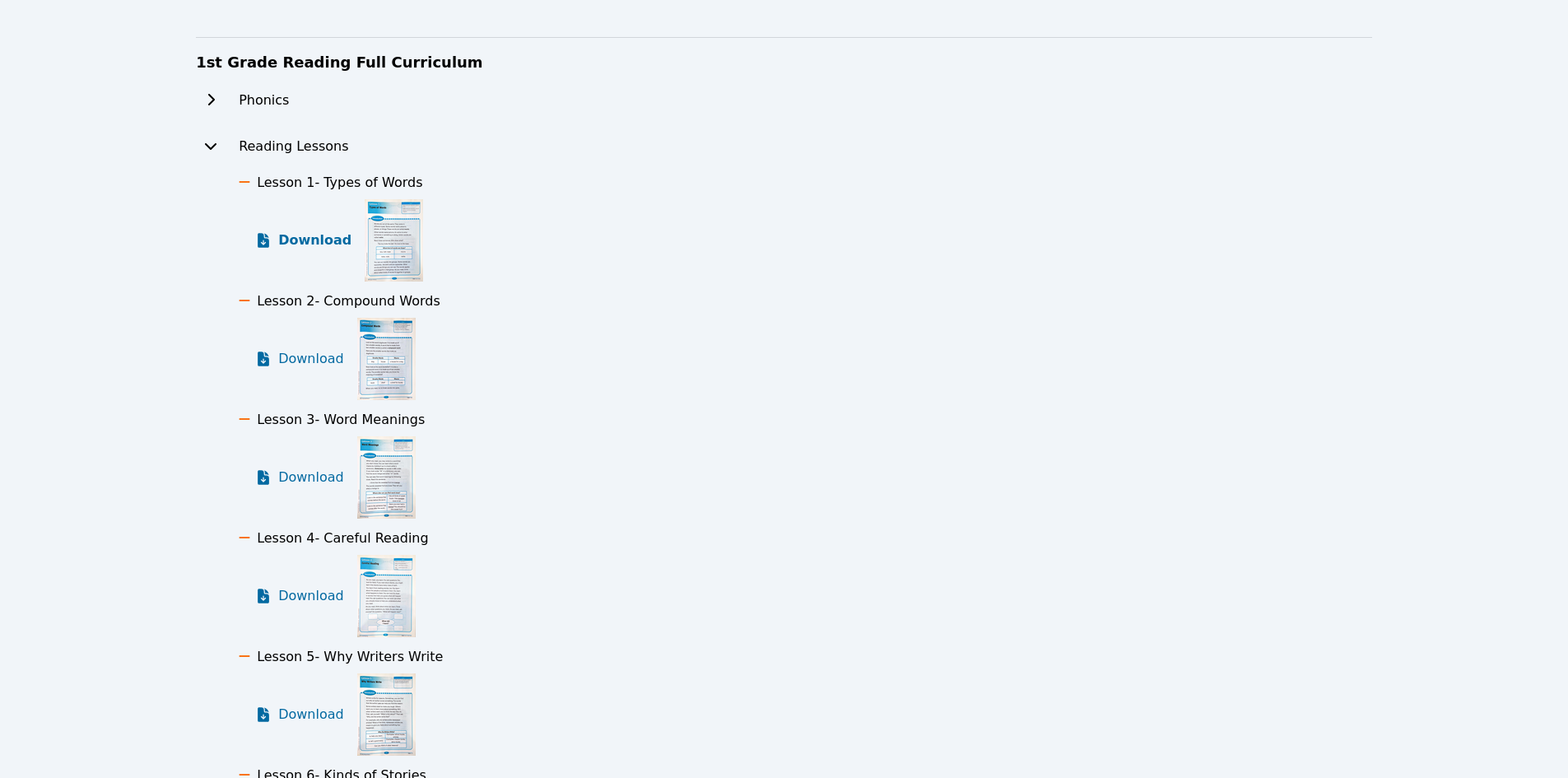
click at [323, 241] on span "Download" at bounding box center [316, 241] width 74 height 20
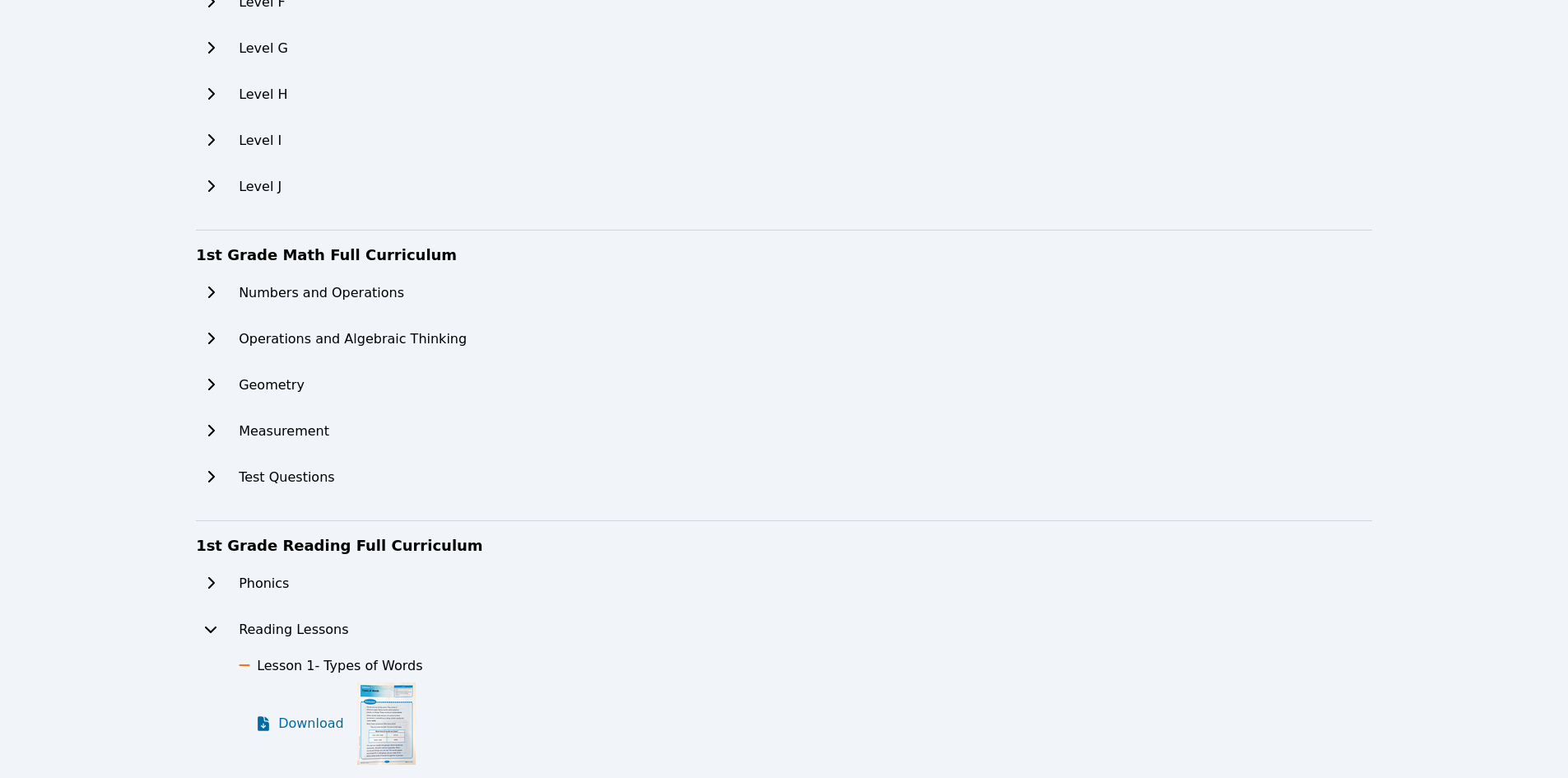
scroll to position [0, 0]
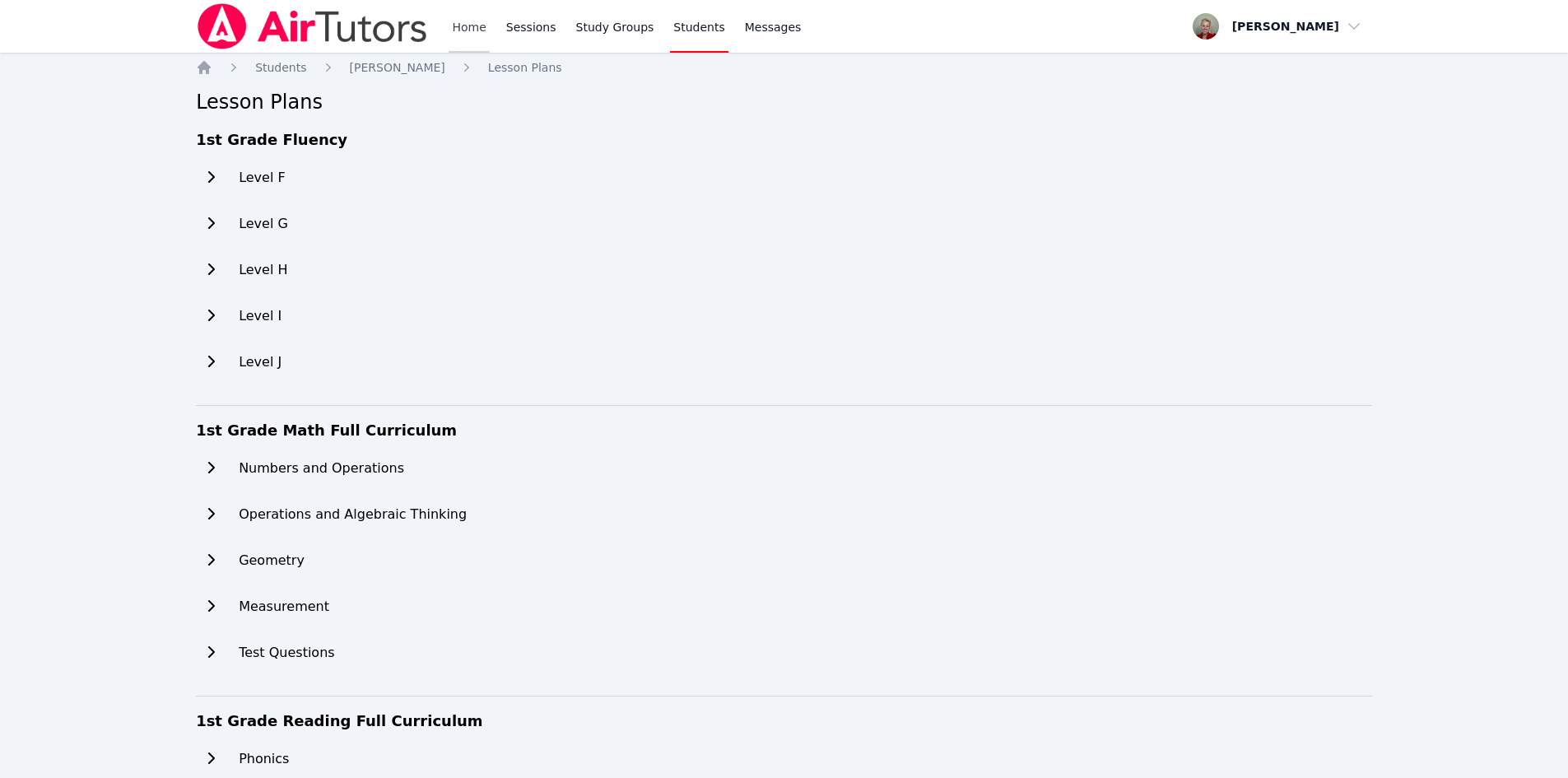
click at [478, 31] on link "Home" at bounding box center [469, 26] width 41 height 53
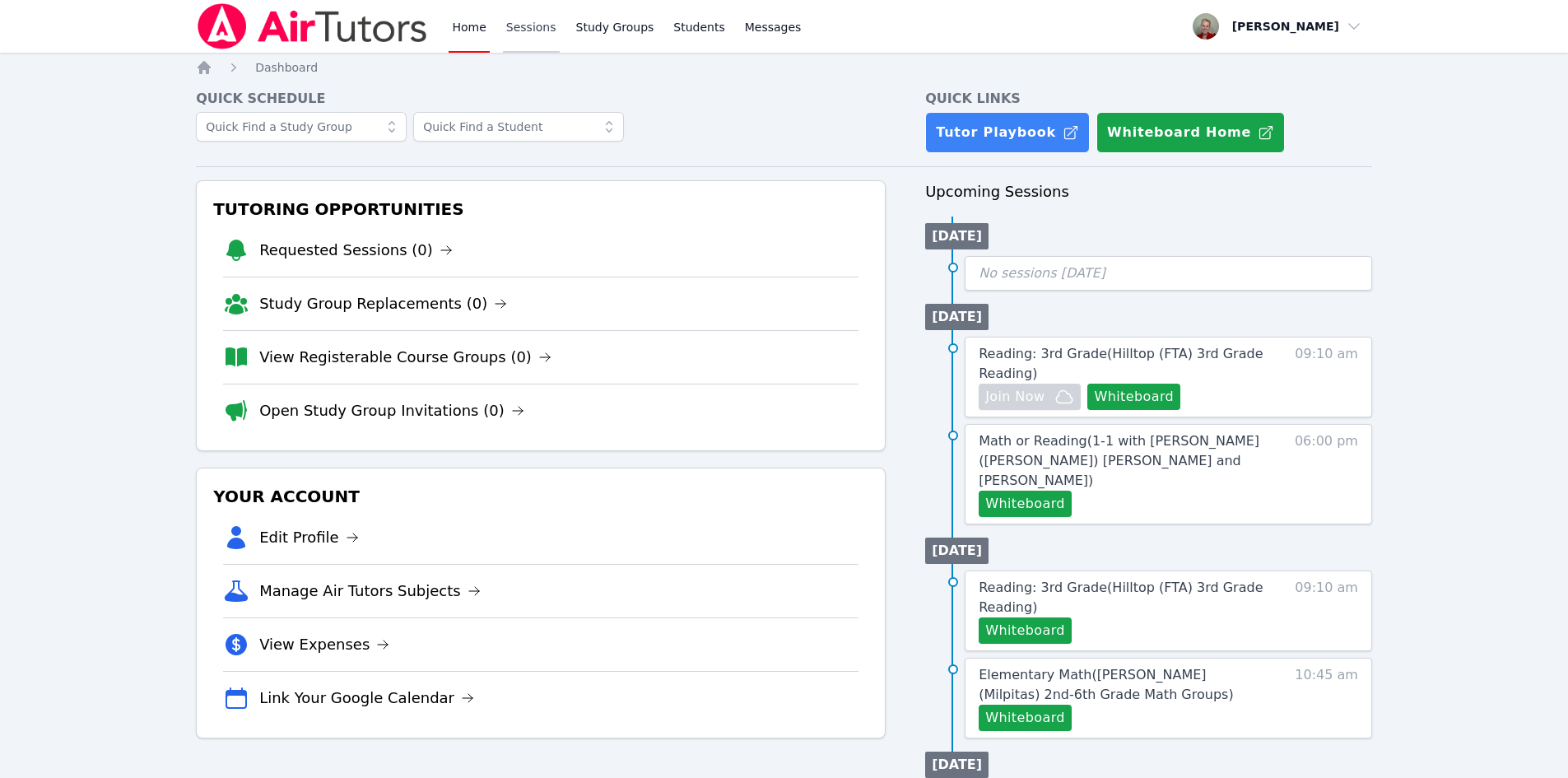
click at [528, 26] on link "Sessions" at bounding box center [531, 26] width 57 height 53
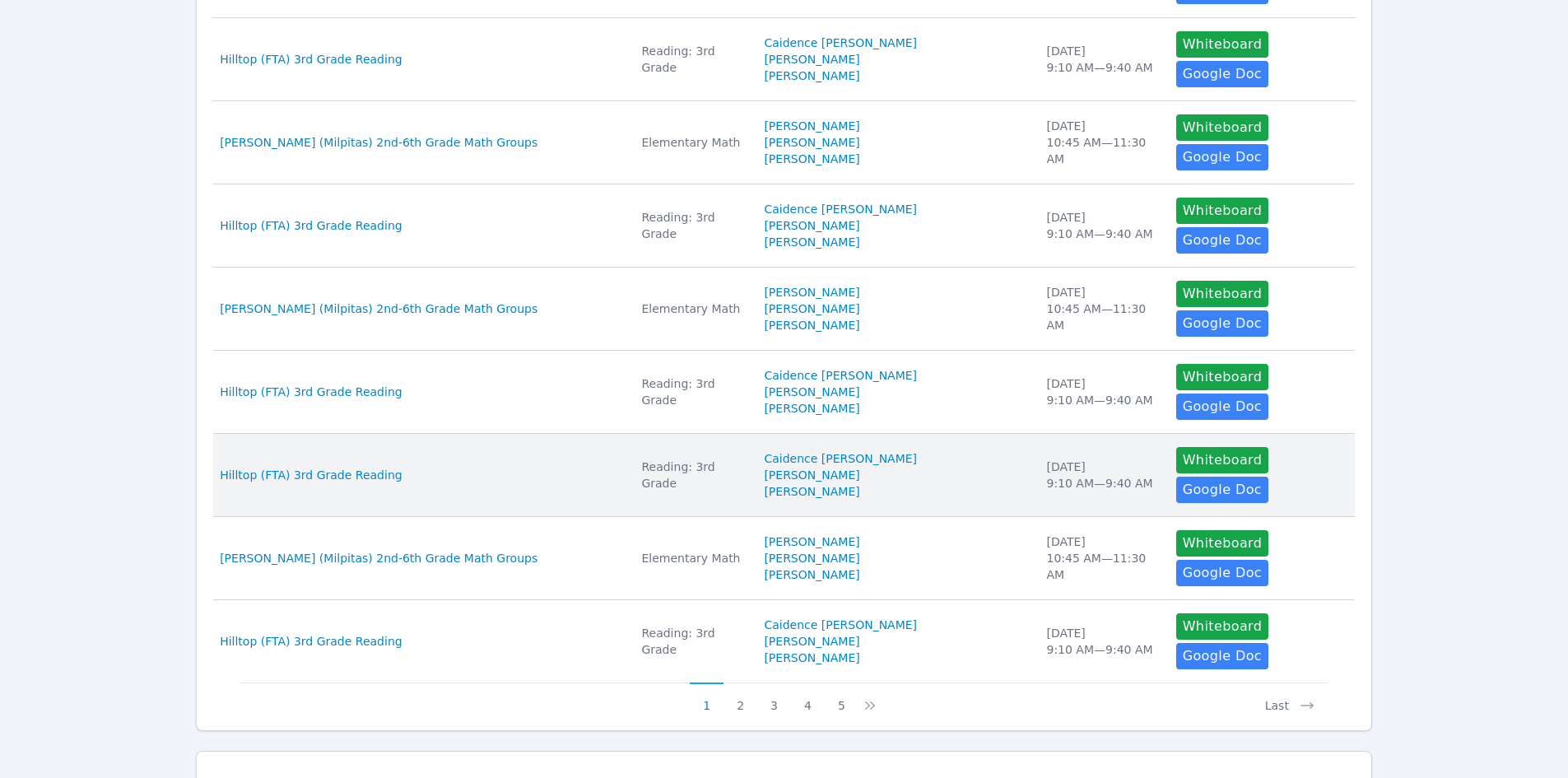
scroll to position [565, 0]
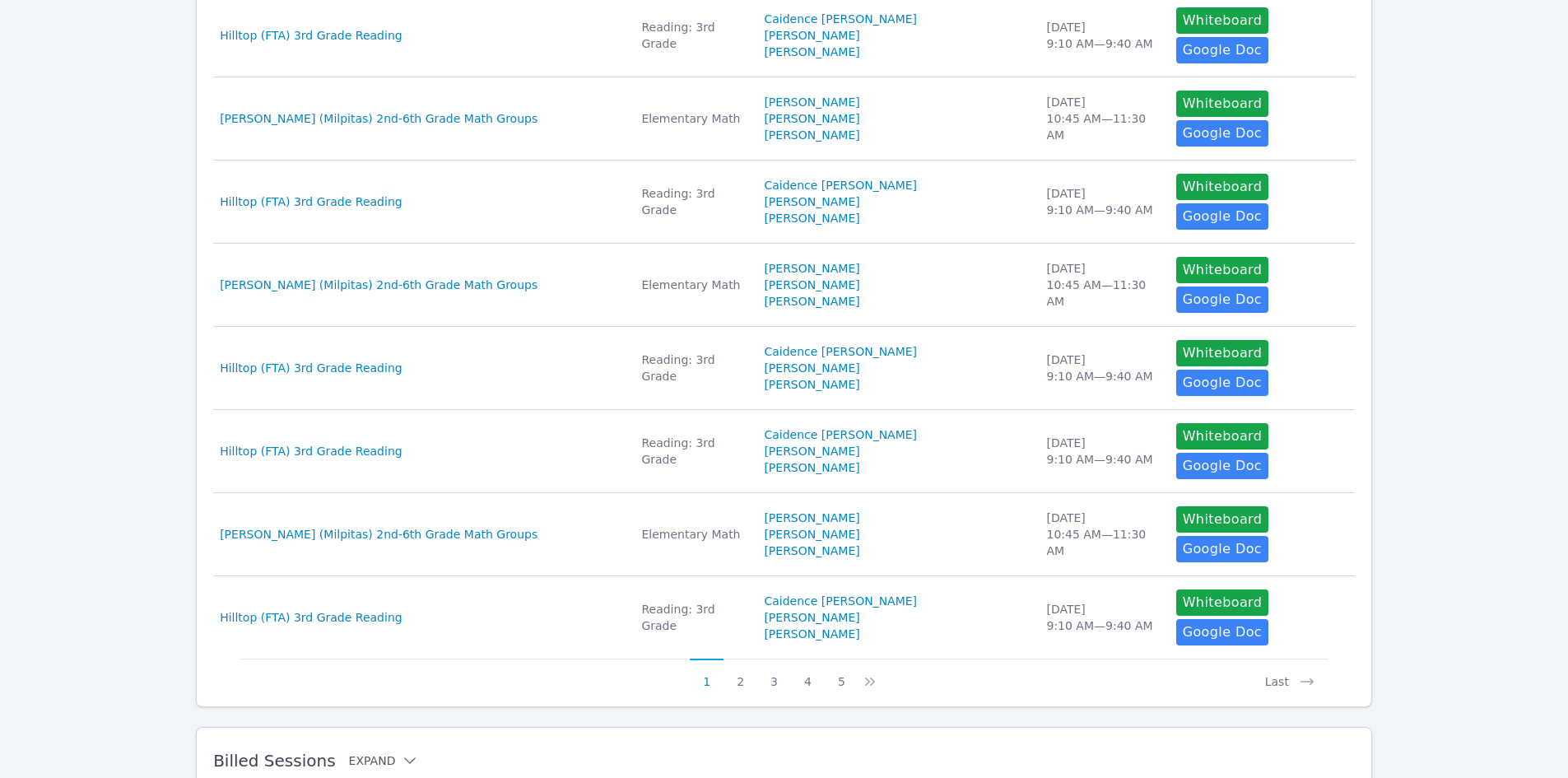
click at [370, 753] on button "Expand" at bounding box center [384, 761] width 70 height 17
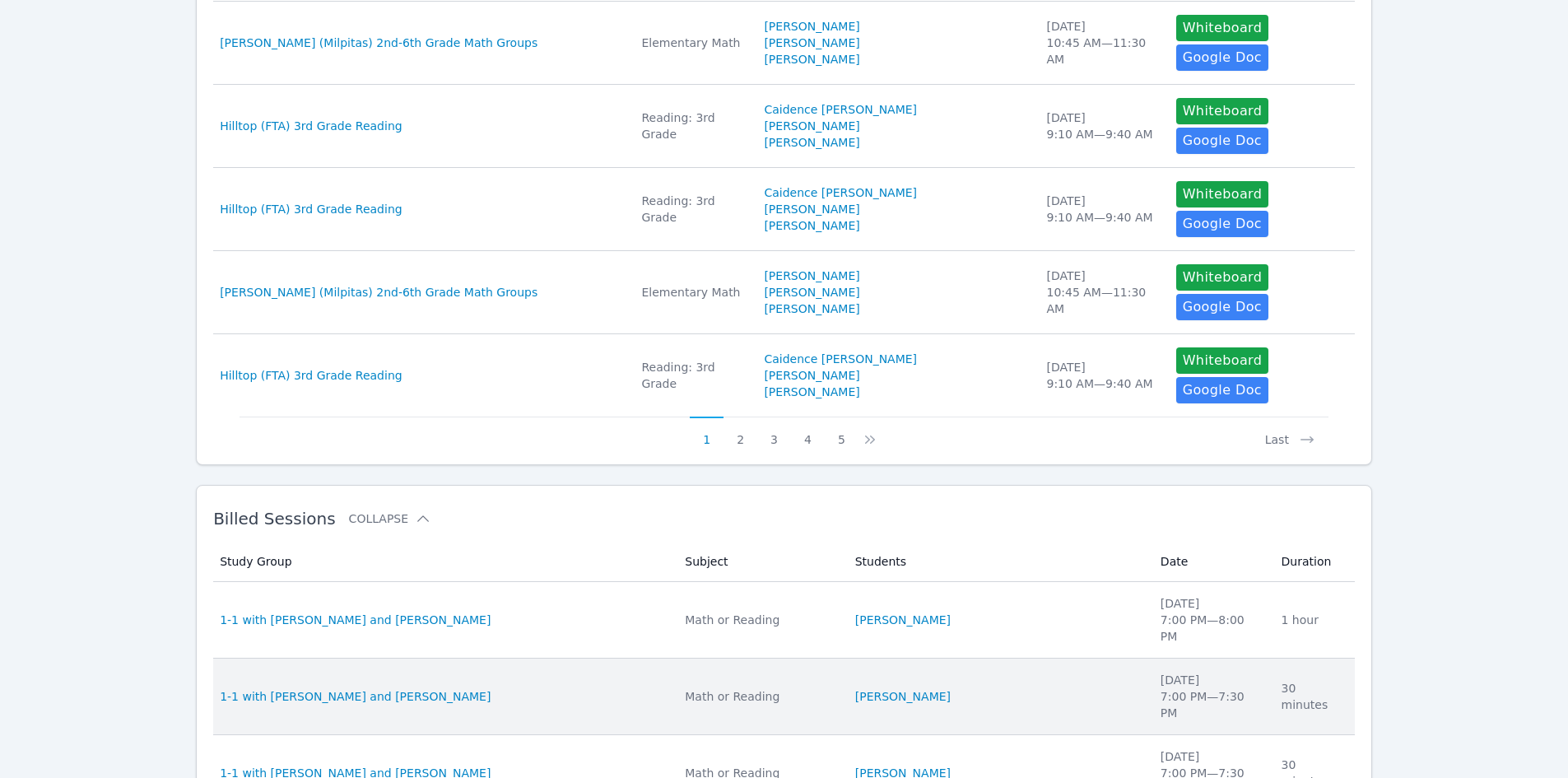
scroll to position [812, 0]
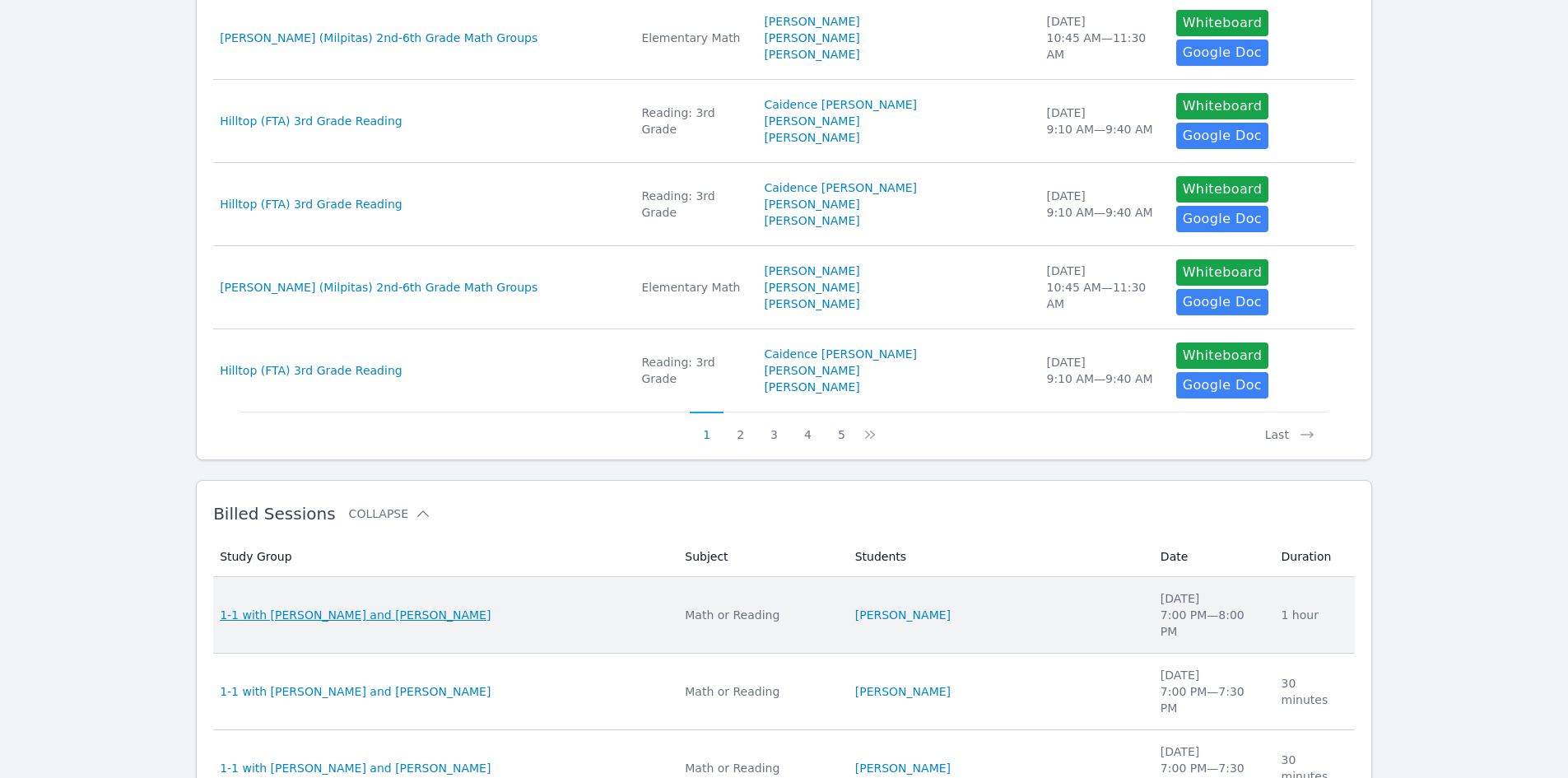
click at [381, 607] on span "1-1 with [PERSON_NAME] and [PERSON_NAME]" at bounding box center [355, 615] width 271 height 17
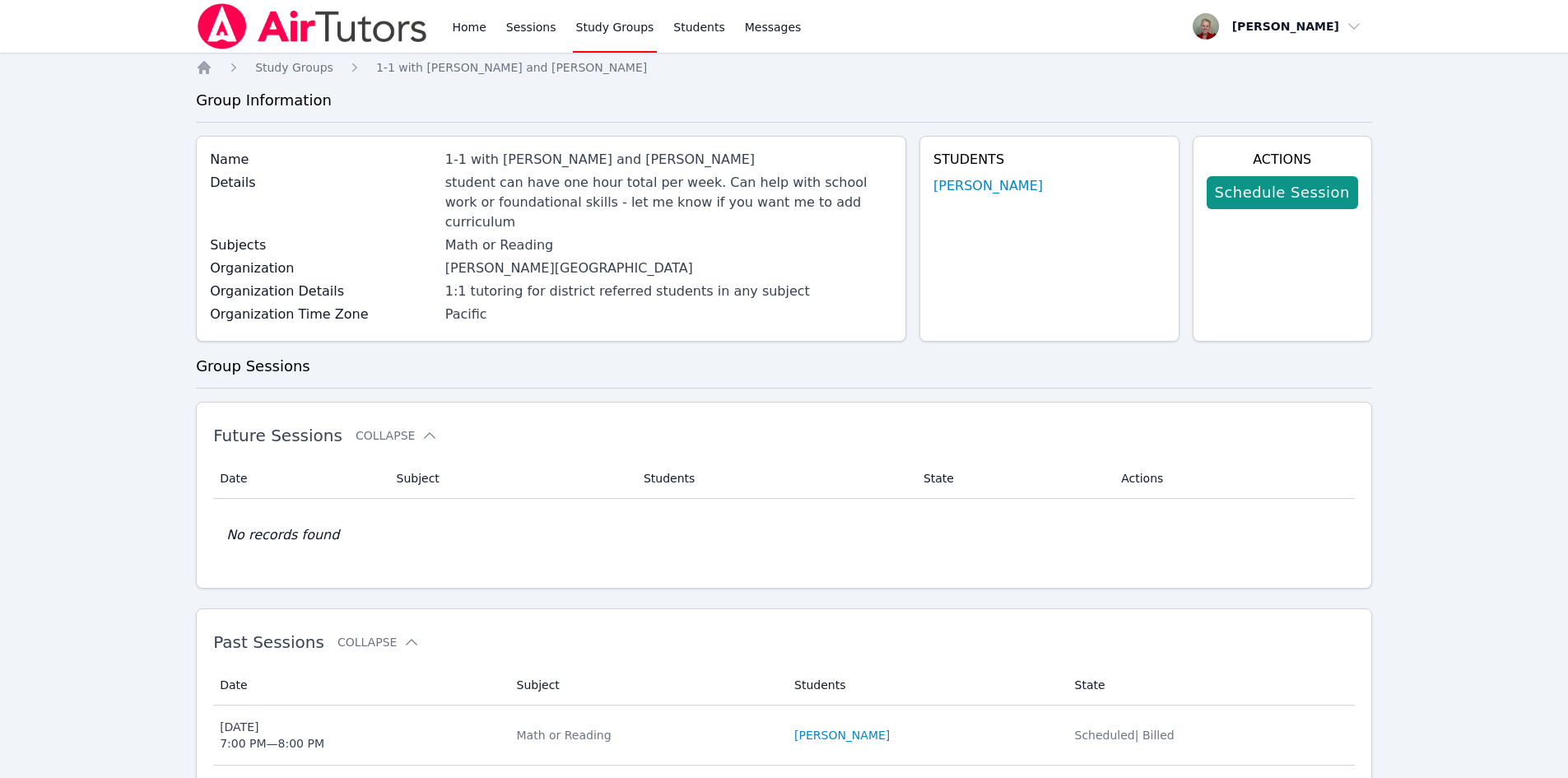
scroll to position [157, 0]
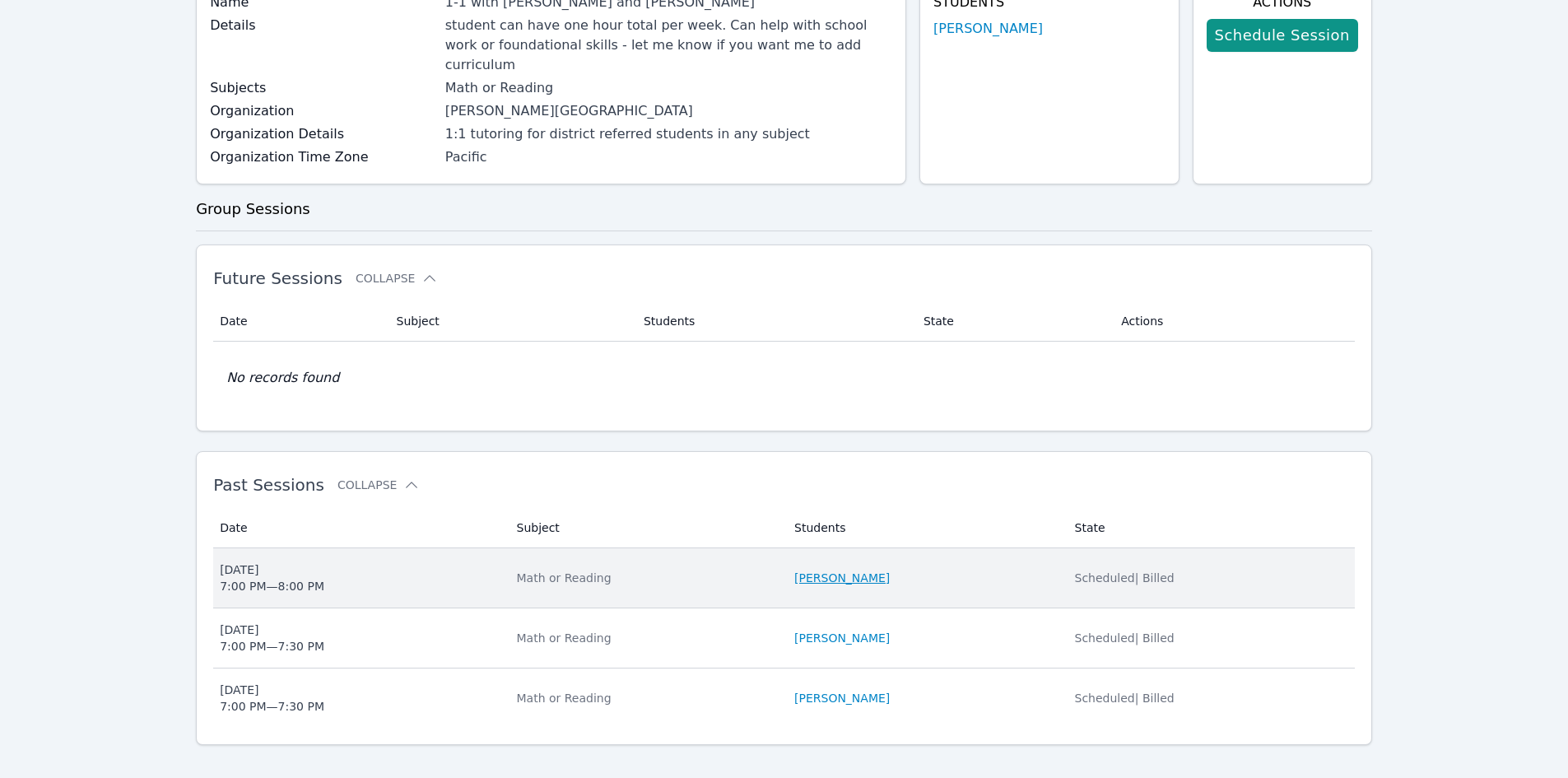
click at [812, 570] on link "[PERSON_NAME]" at bounding box center [842, 578] width 96 height 17
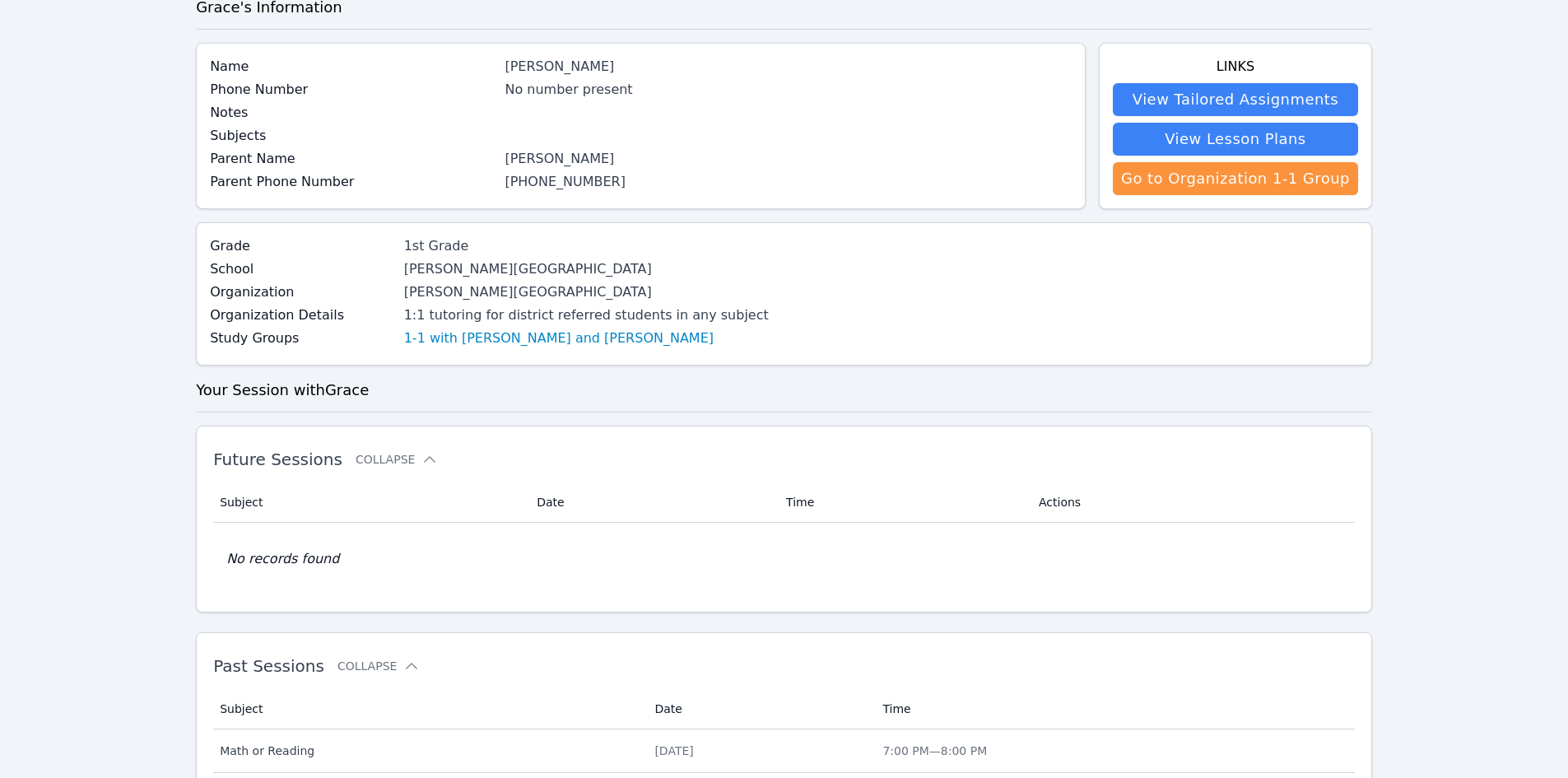
scroll to position [245, 0]
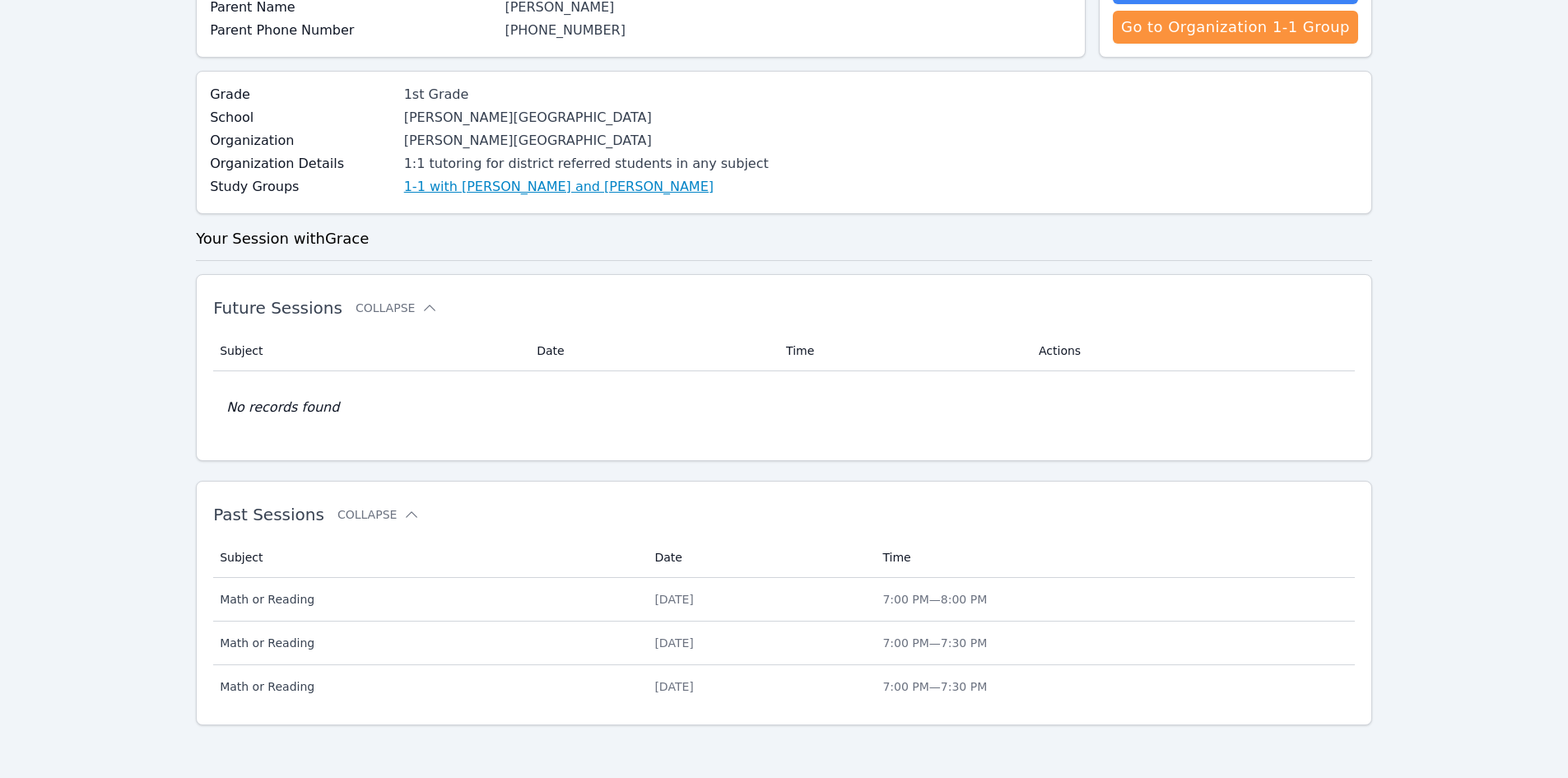
click at [569, 188] on link "1-1 with [PERSON_NAME] and [PERSON_NAME]" at bounding box center [559, 187] width 310 height 20
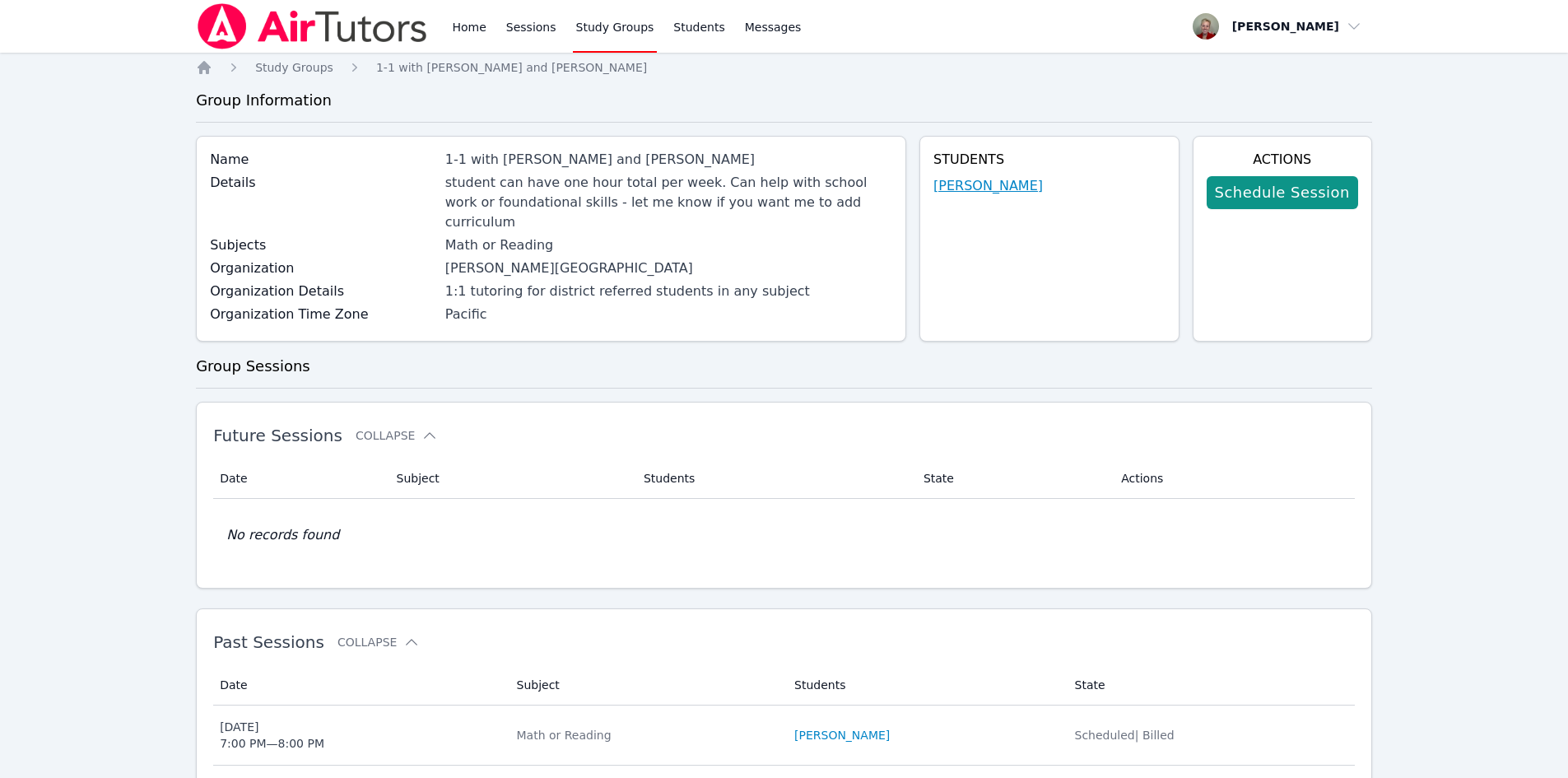
click at [1002, 182] on link "[PERSON_NAME]" at bounding box center [989, 186] width 110 height 20
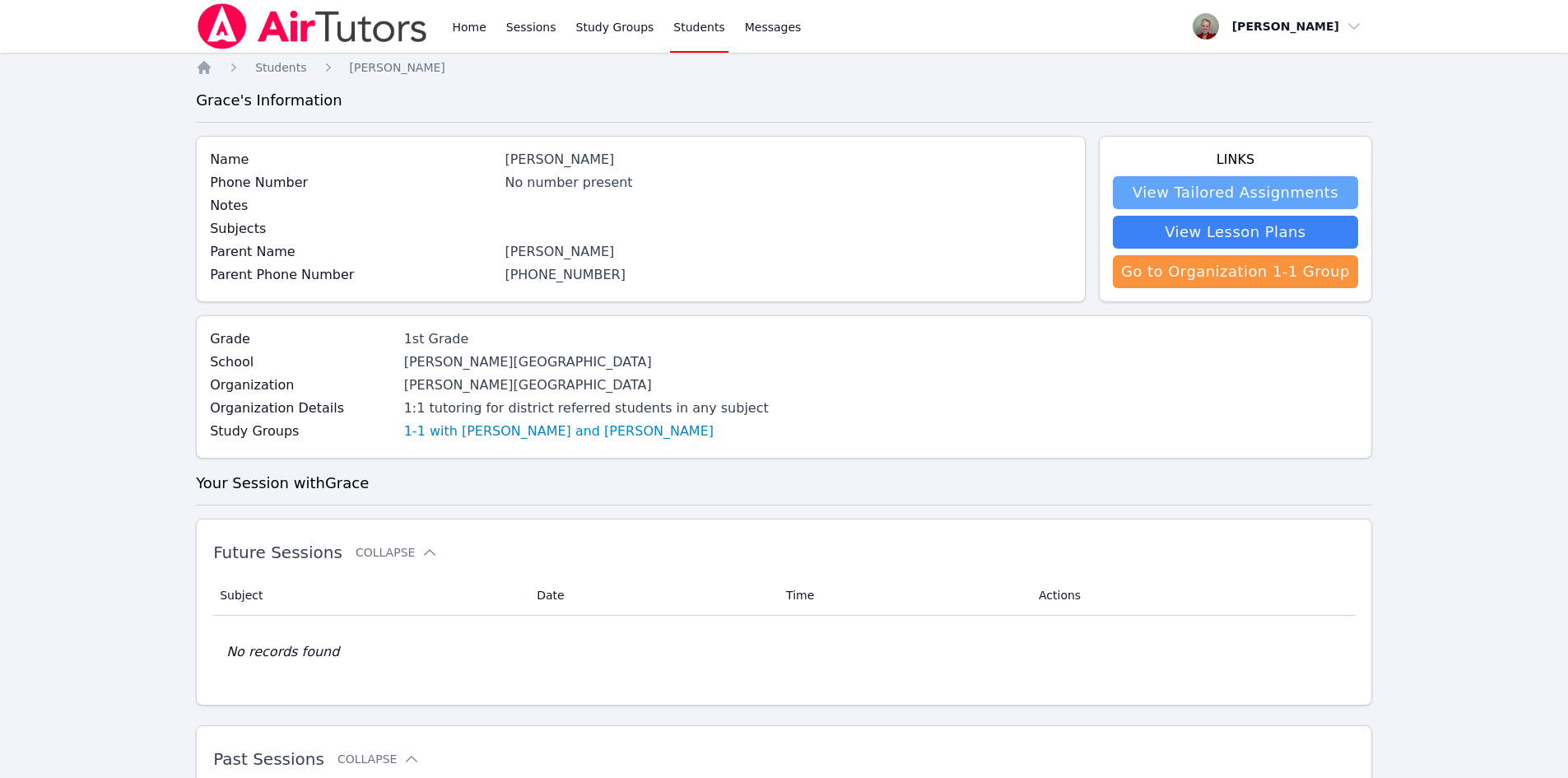
click at [1204, 186] on link "View Tailored Assignments" at bounding box center [1235, 192] width 245 height 33
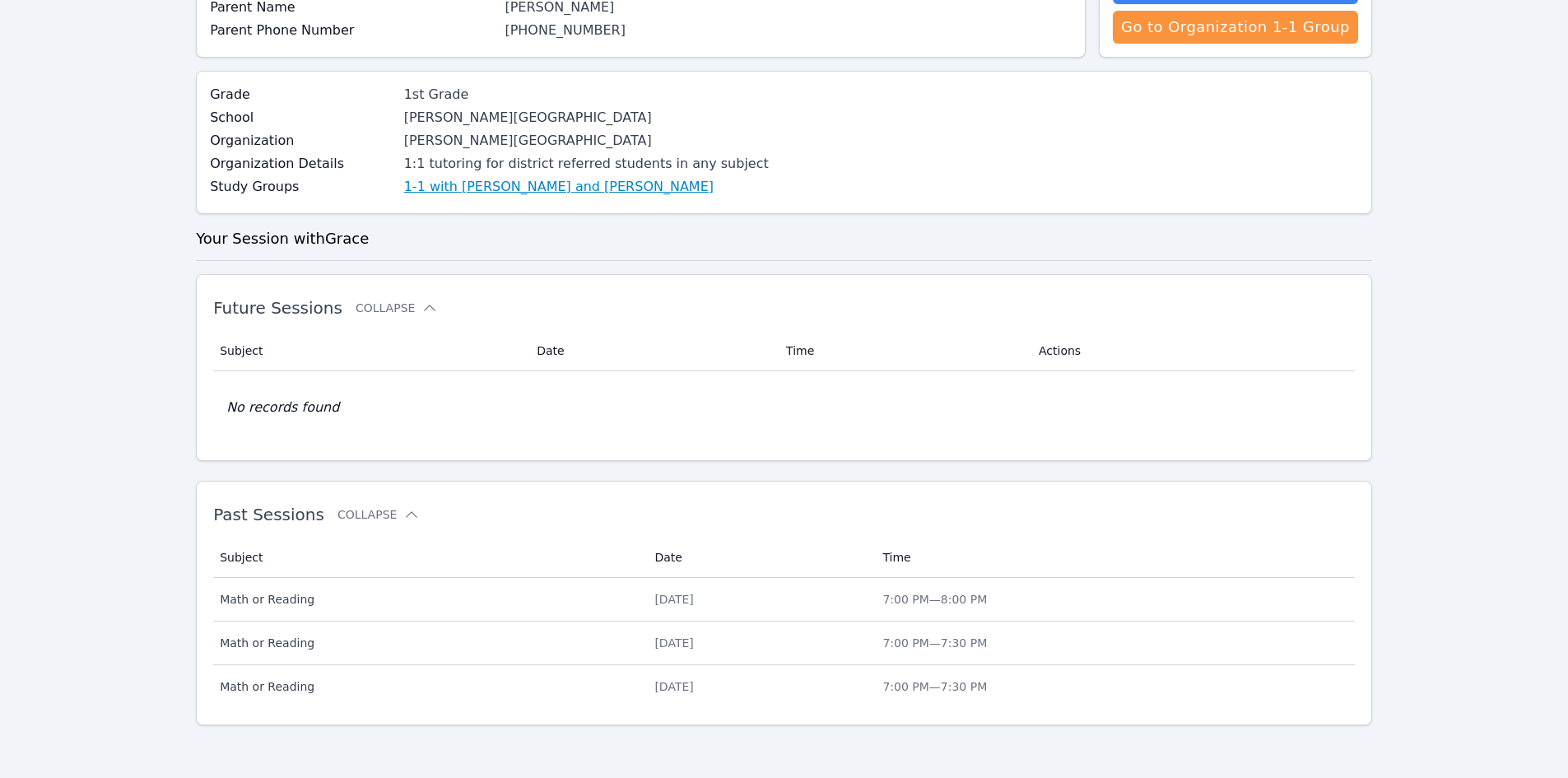
click at [428, 187] on link "1-1 with [PERSON_NAME] and [PERSON_NAME]" at bounding box center [559, 187] width 310 height 20
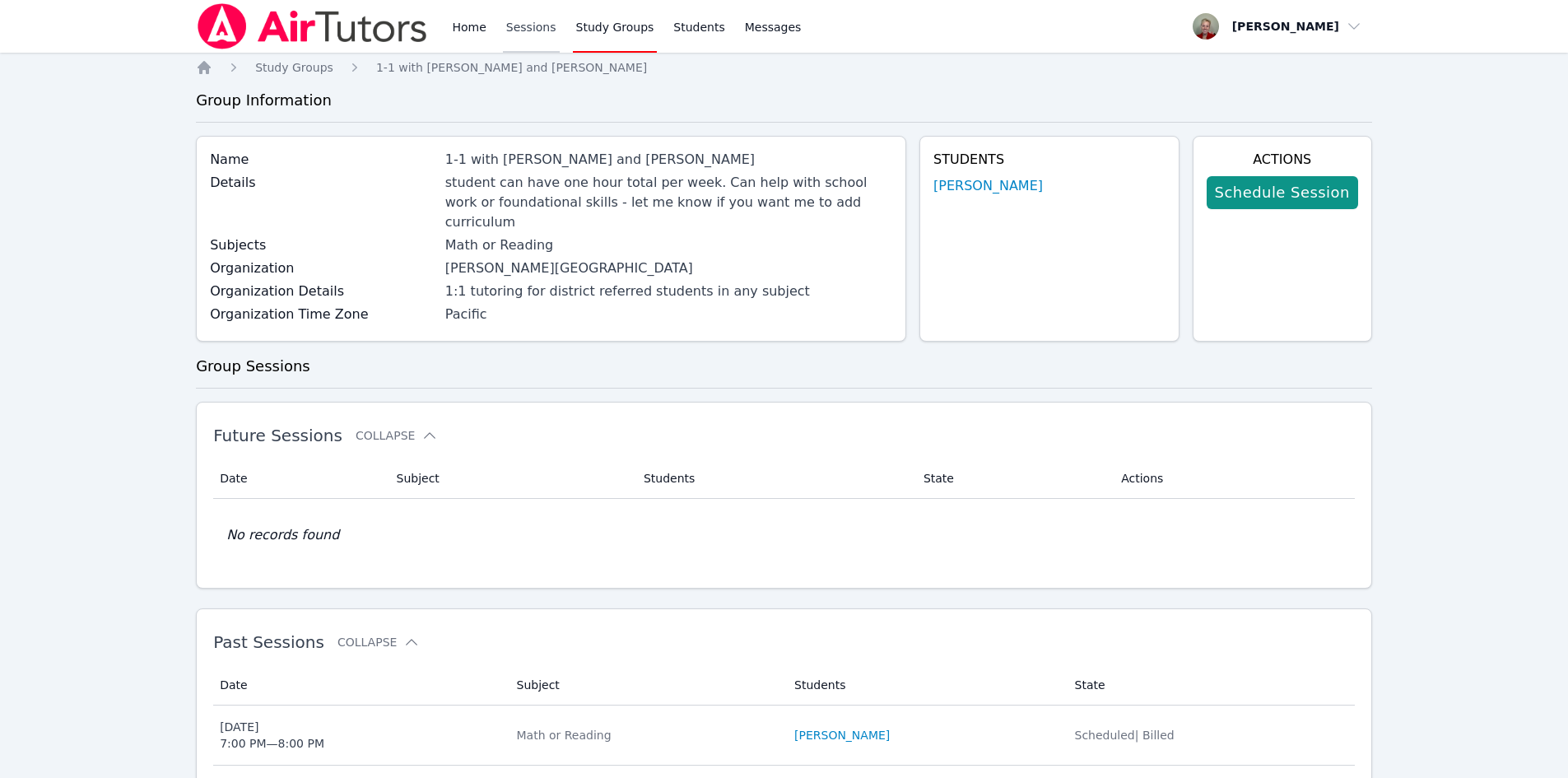
click at [523, 28] on link "Sessions" at bounding box center [531, 26] width 57 height 53
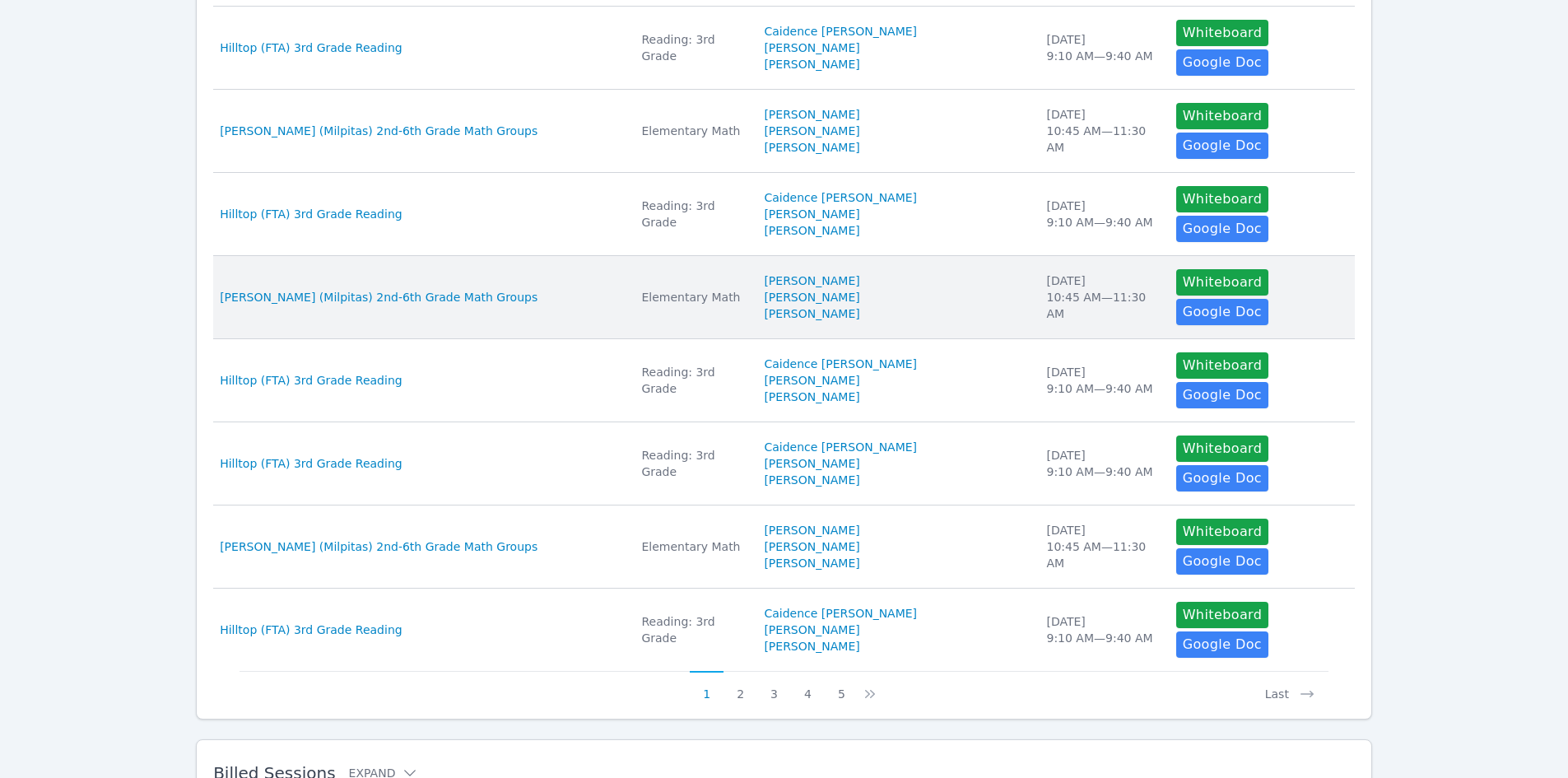
scroll to position [565, 0]
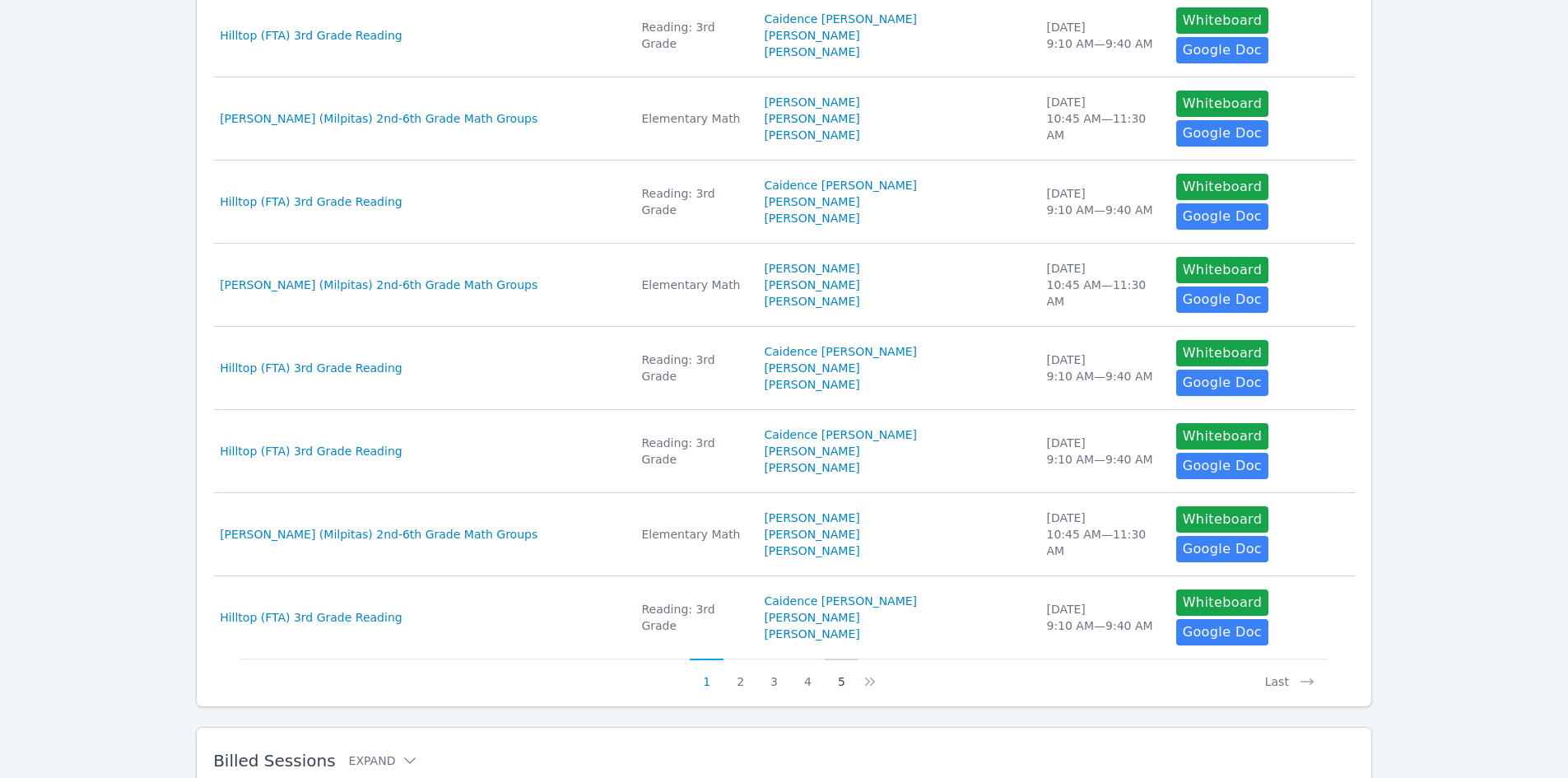
click at [844, 659] on button "5" at bounding box center [842, 674] width 34 height 31
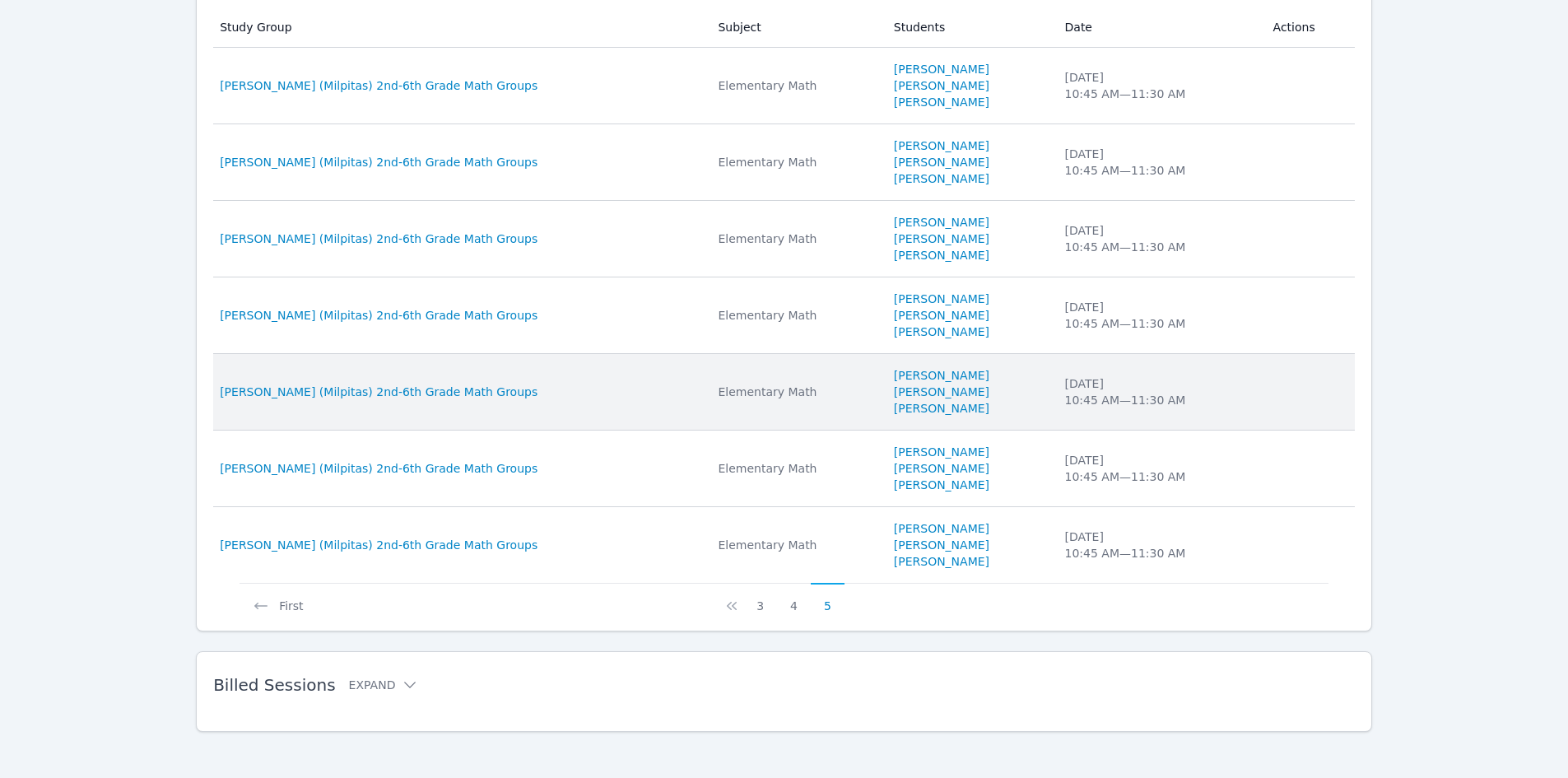
scroll to position [352, 0]
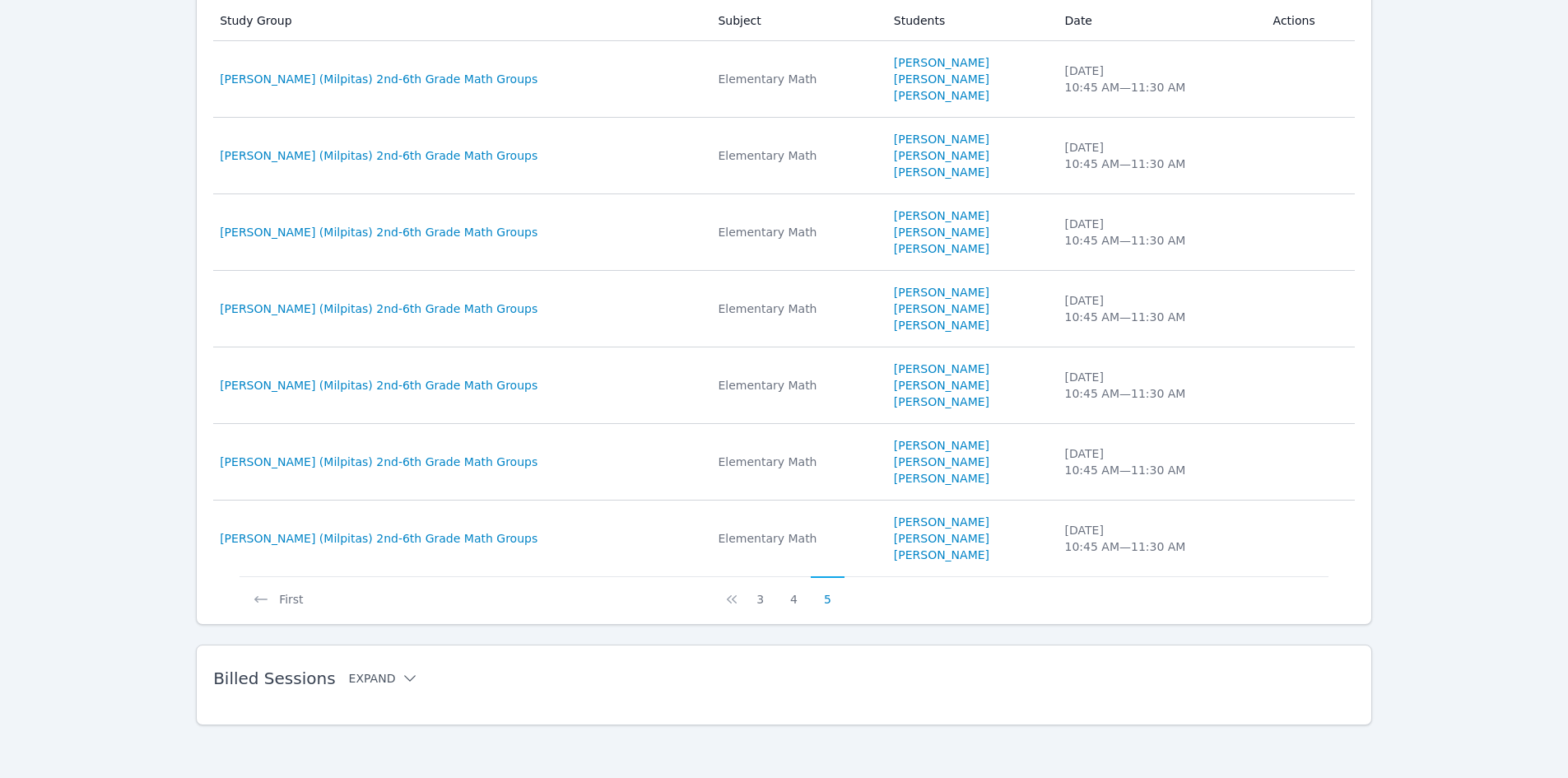
click at [365, 675] on button "Expand" at bounding box center [384, 678] width 70 height 17
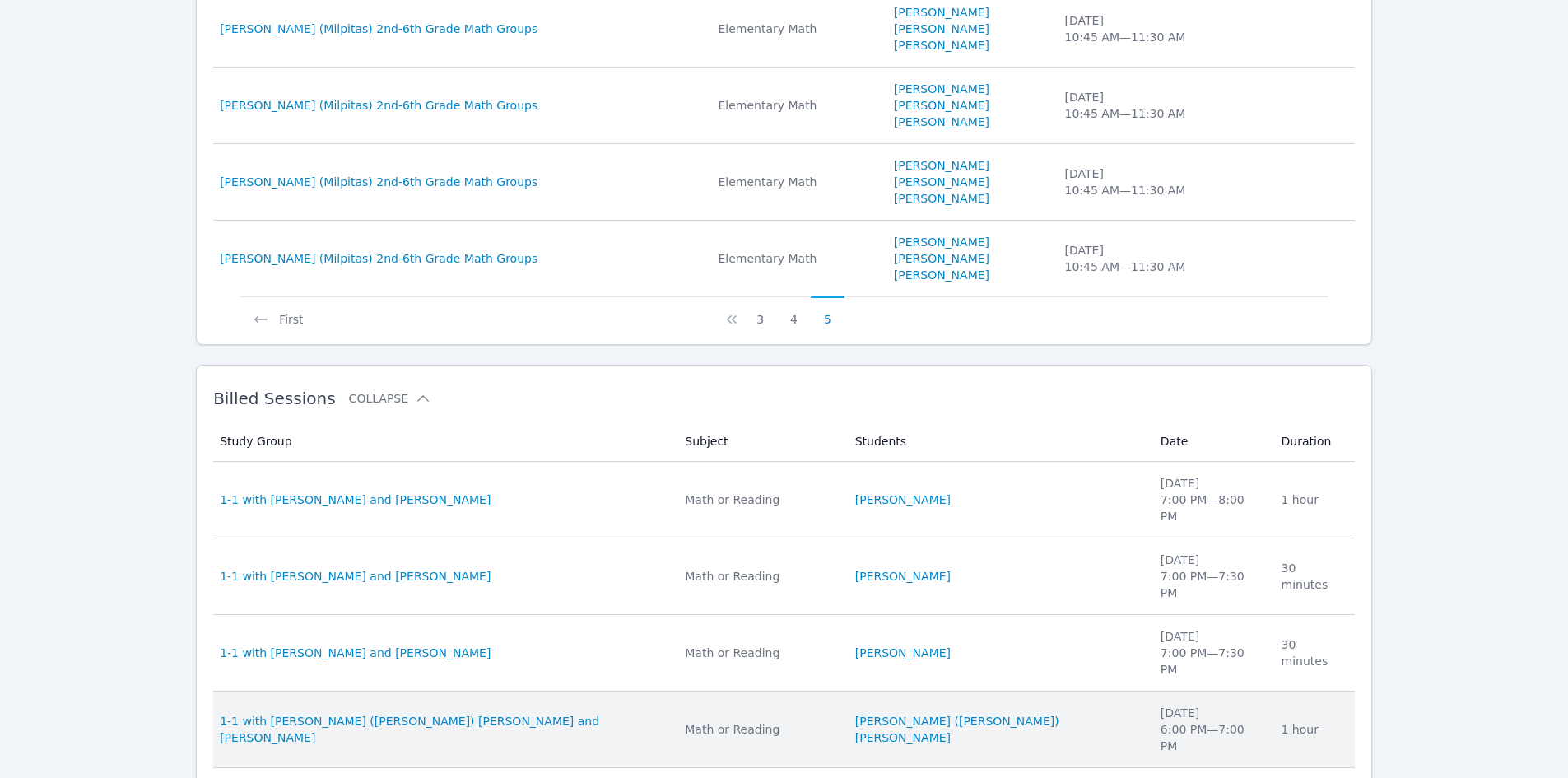
scroll to position [764, 0]
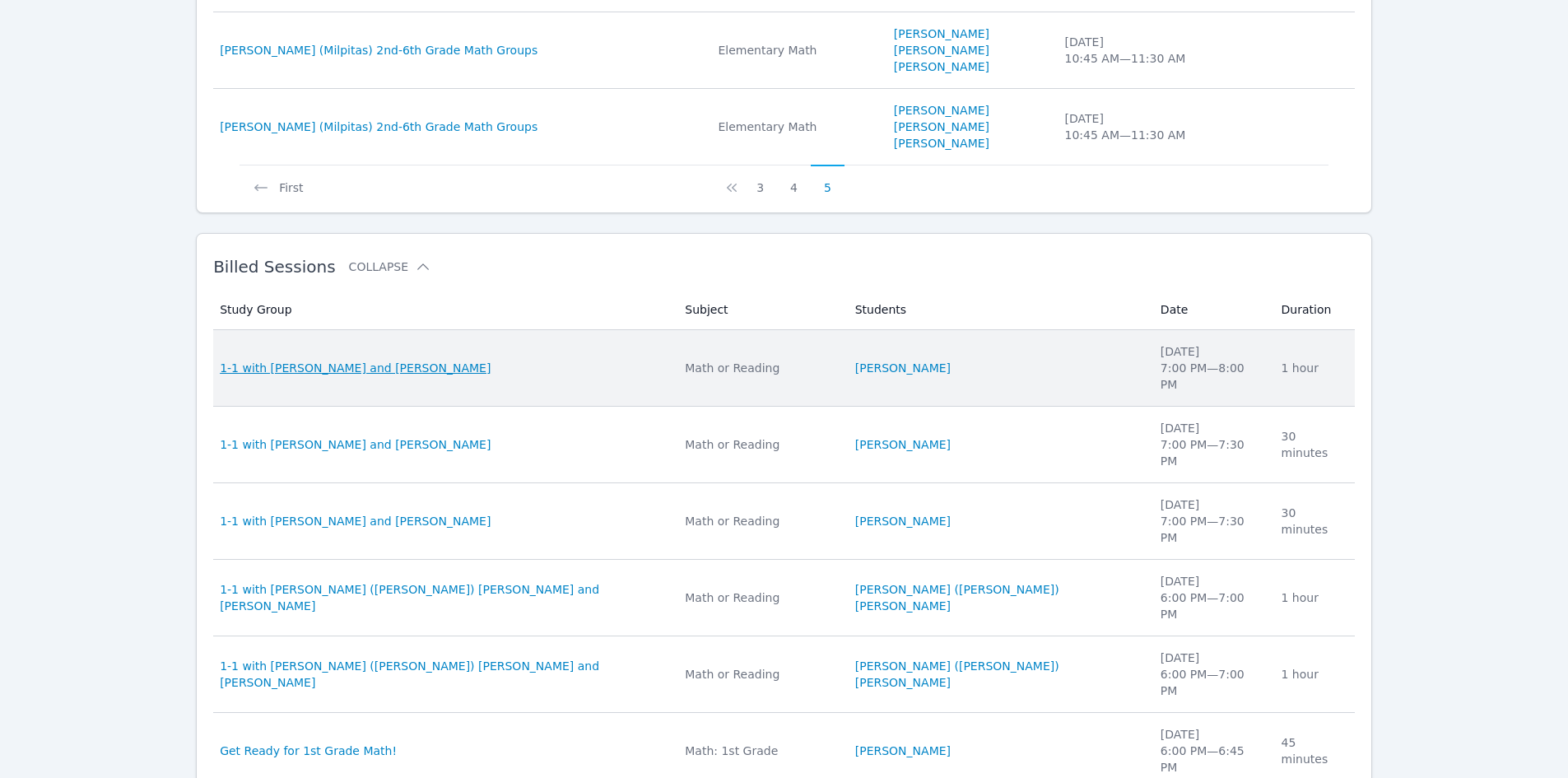
click at [345, 360] on span "1-1 with [PERSON_NAME] and [PERSON_NAME]" at bounding box center [355, 368] width 271 height 17
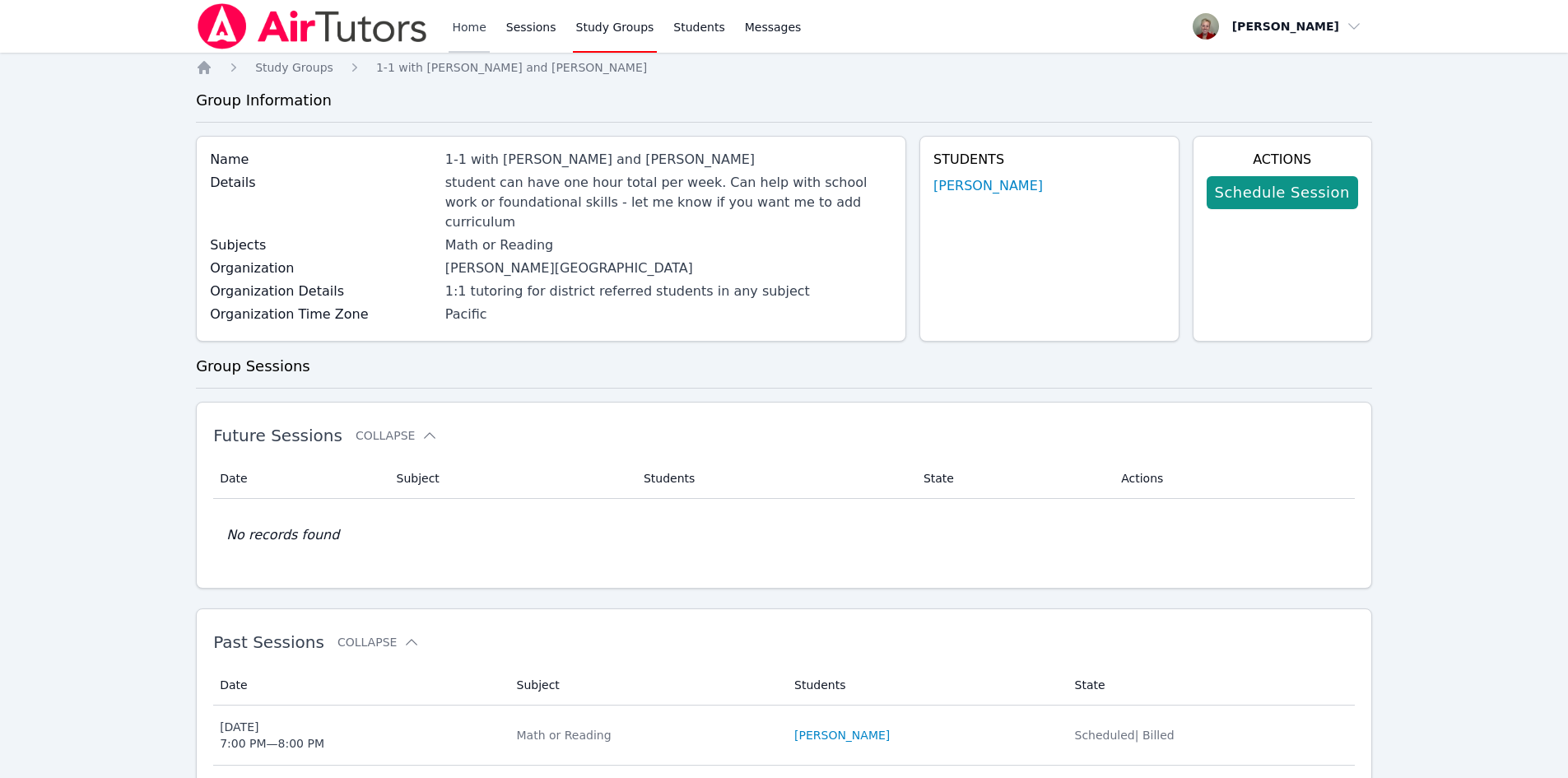
click at [452, 31] on div "Home Sessions Study Groups Students Messages" at bounding box center [500, 26] width 608 height 53
click at [467, 30] on link "Home" at bounding box center [469, 26] width 41 height 53
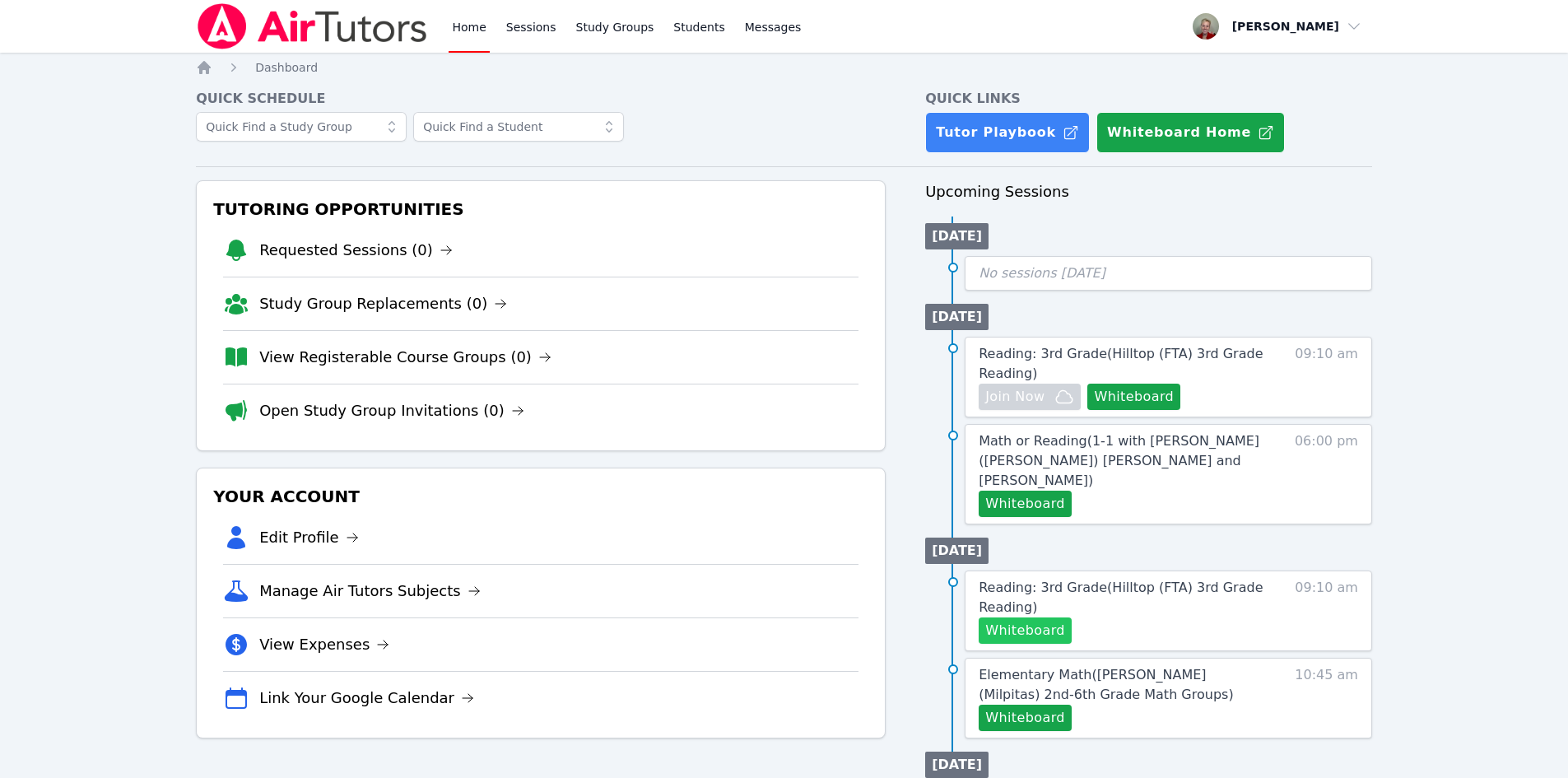
click at [1040, 618] on button "Whiteboard" at bounding box center [1024, 631] width 93 height 26
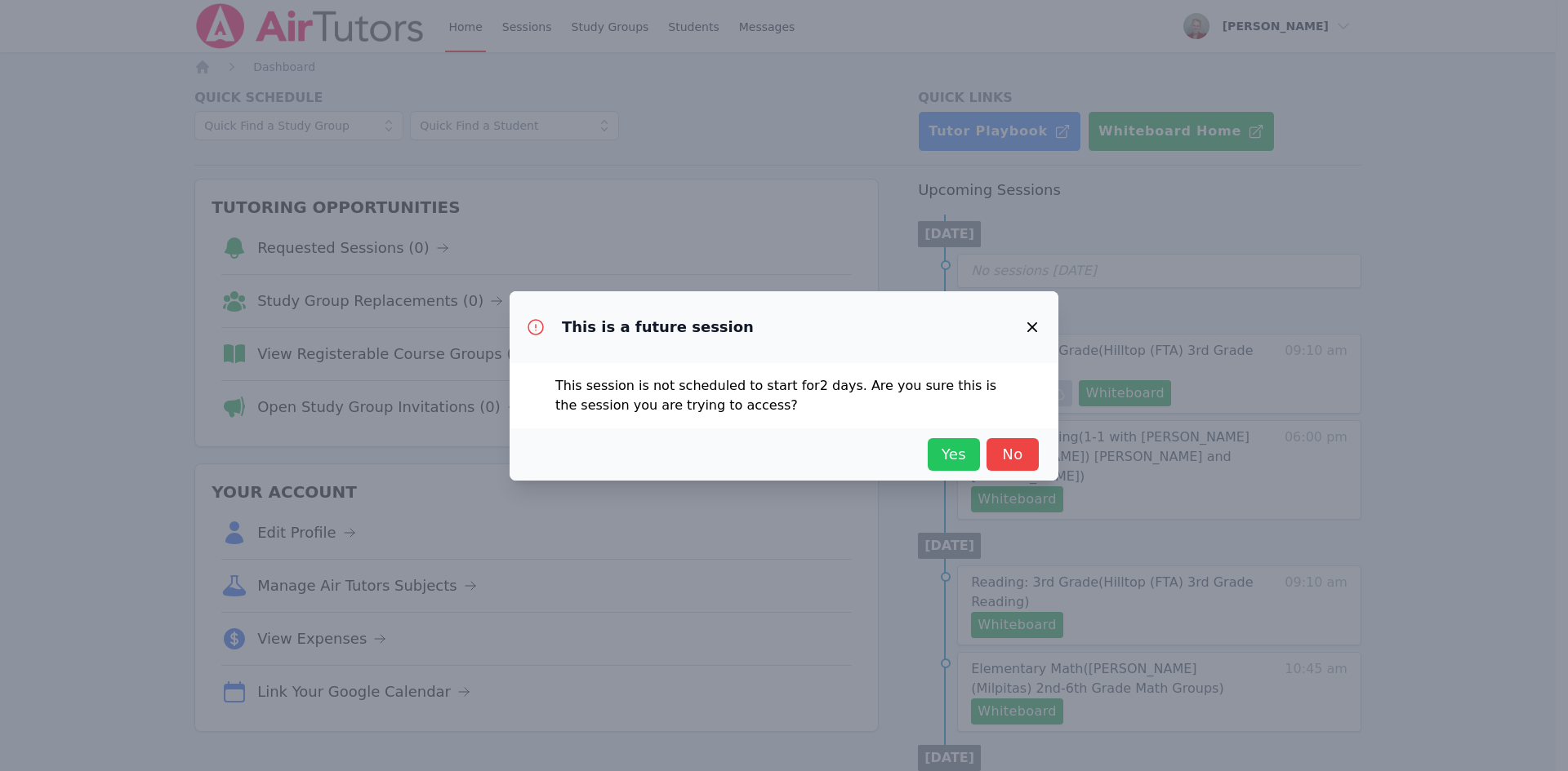
click at [946, 451] on span "Yes" at bounding box center [954, 454] width 36 height 23
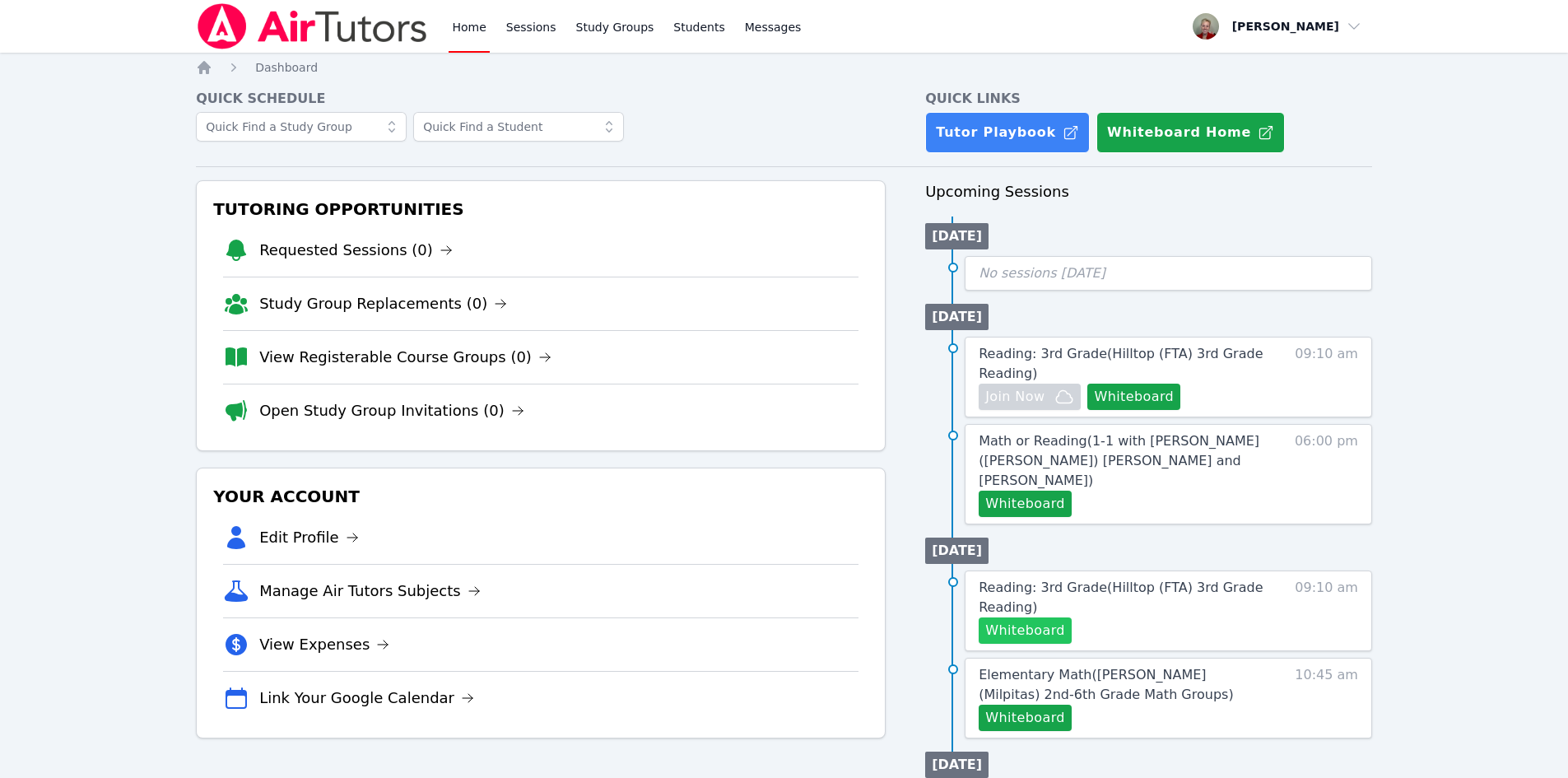
click at [1045, 618] on button "Whiteboard" at bounding box center [1024, 631] width 93 height 26
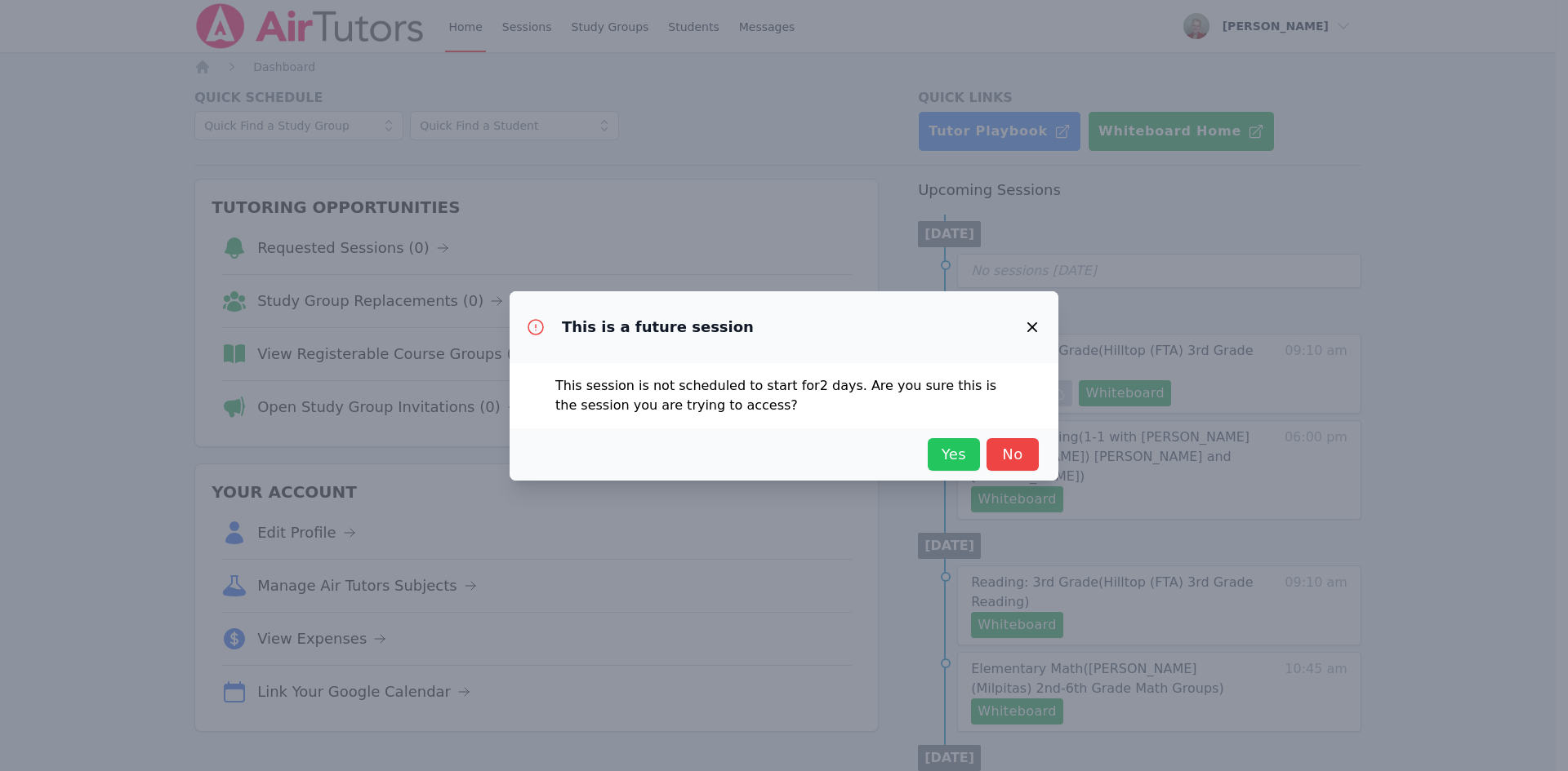
click at [947, 455] on span "Yes" at bounding box center [954, 454] width 36 height 23
